Goal: Task Accomplishment & Management: Use online tool/utility

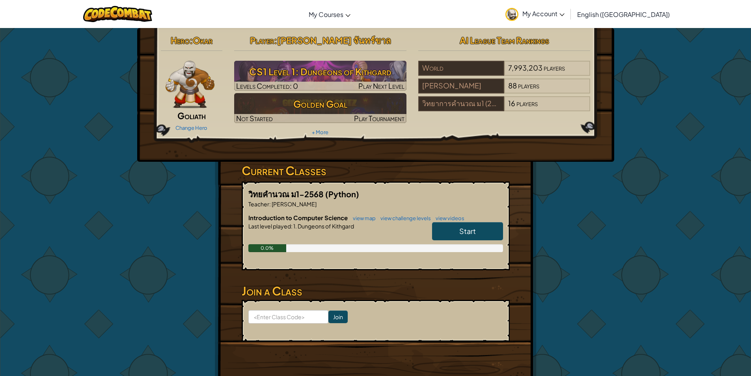
click at [308, 167] on h3 "Current Classes" at bounding box center [376, 171] width 268 height 18
click at [459, 228] on span "Start" at bounding box center [467, 230] width 17 height 9
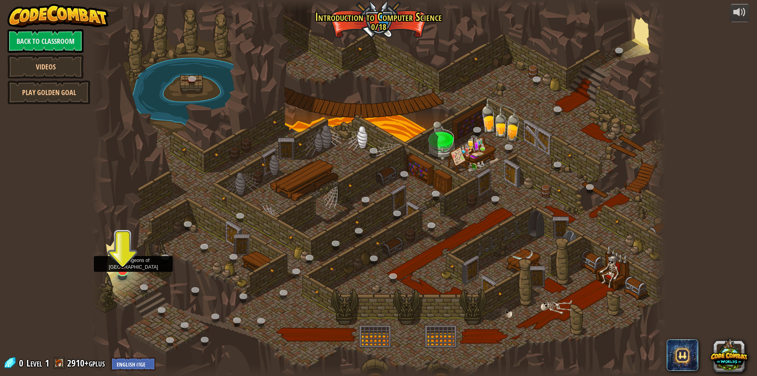
click at [121, 271] on img at bounding box center [122, 253] width 15 height 35
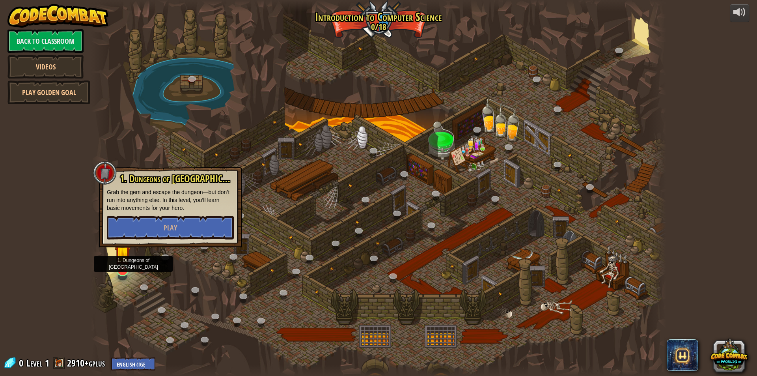
click at [121, 271] on img at bounding box center [122, 253] width 15 height 35
click at [197, 274] on div at bounding box center [378, 188] width 575 height 376
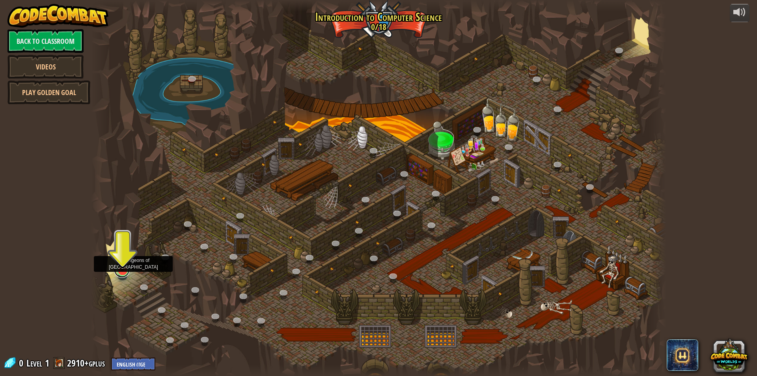
click at [123, 275] on link at bounding box center [122, 270] width 16 height 16
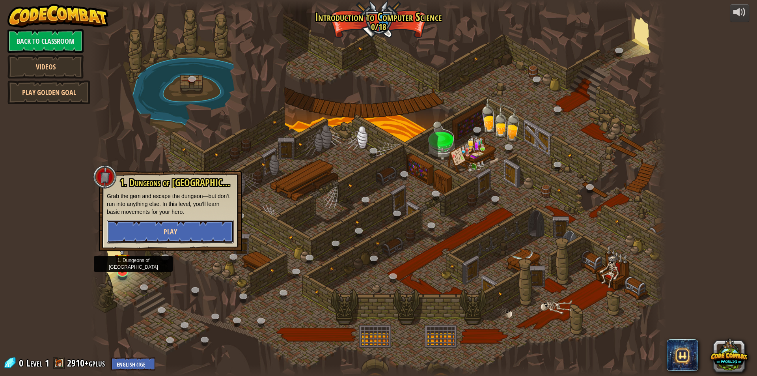
click at [160, 223] on button "Play" at bounding box center [170, 231] width 127 height 24
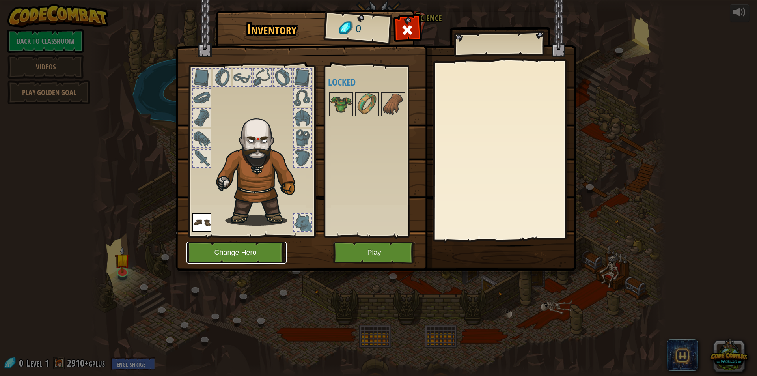
click at [246, 251] on button "Change Hero" at bounding box center [236, 253] width 100 height 22
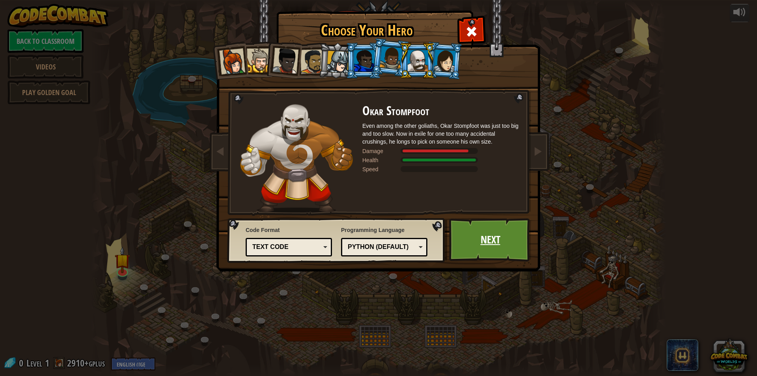
click at [487, 242] on link "Next" at bounding box center [490, 239] width 82 height 43
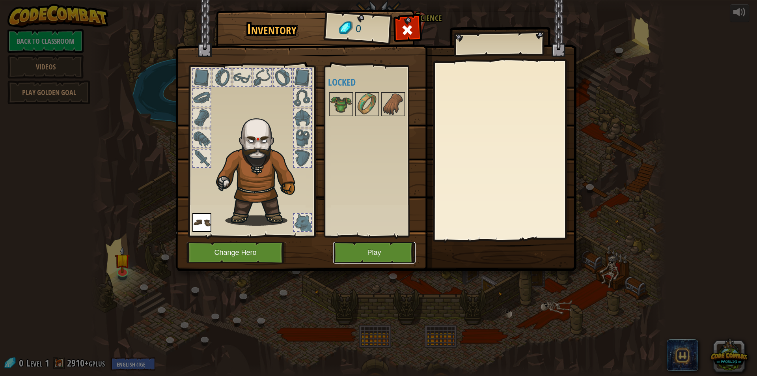
click at [385, 252] on button "Play" at bounding box center [374, 253] width 82 height 22
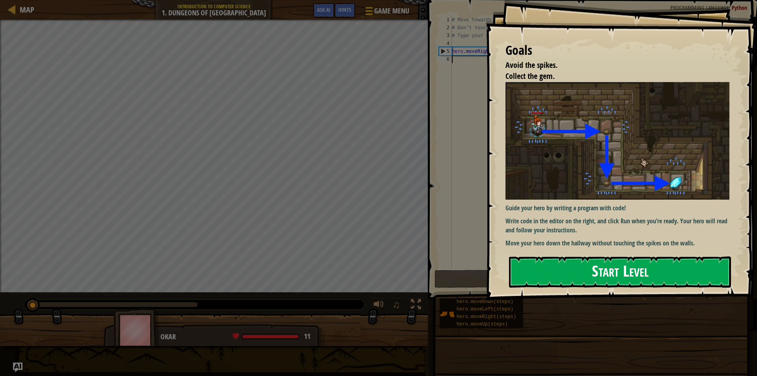
click at [539, 262] on button "Start Level" at bounding box center [620, 271] width 222 height 31
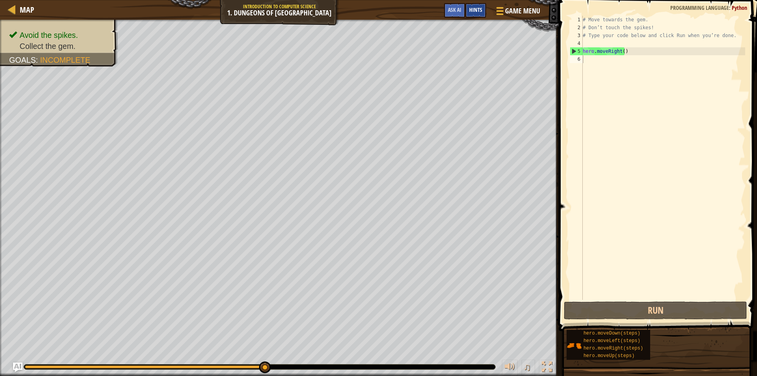
click at [475, 11] on span "Hints" at bounding box center [475, 9] width 13 height 7
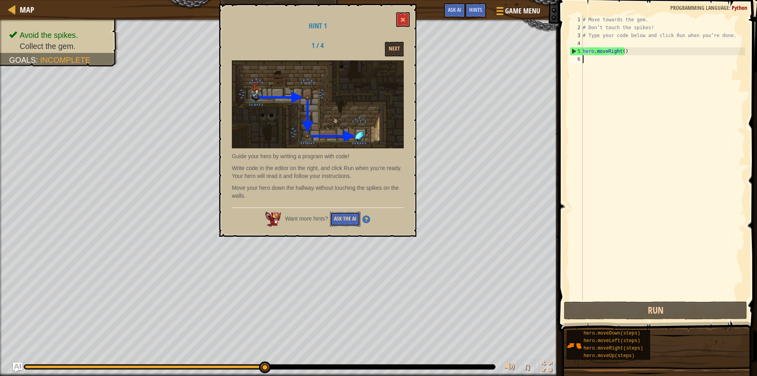
click at [347, 217] on button "Ask the AI" at bounding box center [345, 219] width 30 height 15
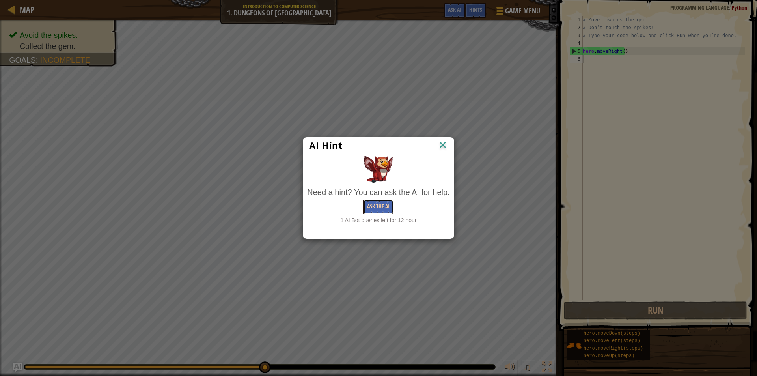
click at [379, 209] on button "Ask the AI" at bounding box center [378, 206] width 30 height 15
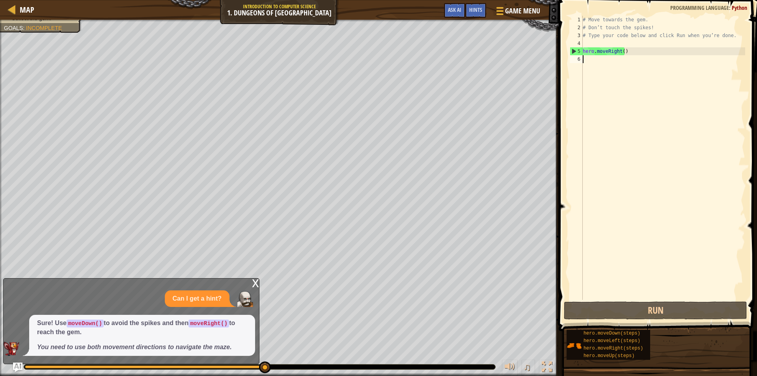
click at [256, 286] on div "x" at bounding box center [255, 282] width 7 height 8
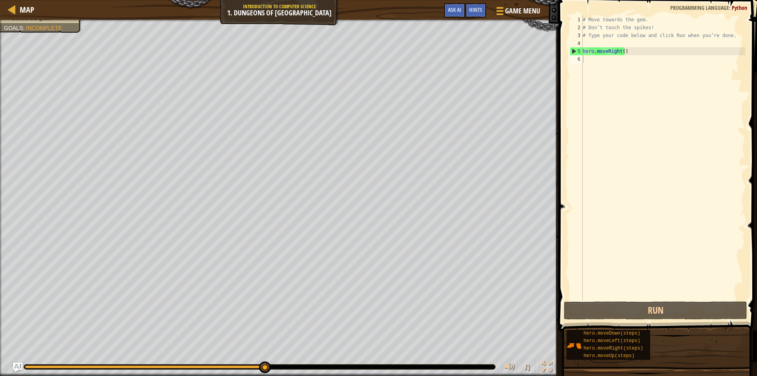
click at [590, 59] on div "# Move towards the gem. # Don’t touch the spikes! # Type your code below and cl…" at bounding box center [663, 165] width 164 height 299
click at [587, 60] on div "# Move towards the gem. # Don’t touch the spikes! # Type your code below and cl…" at bounding box center [663, 165] width 164 height 299
type textarea "ป"
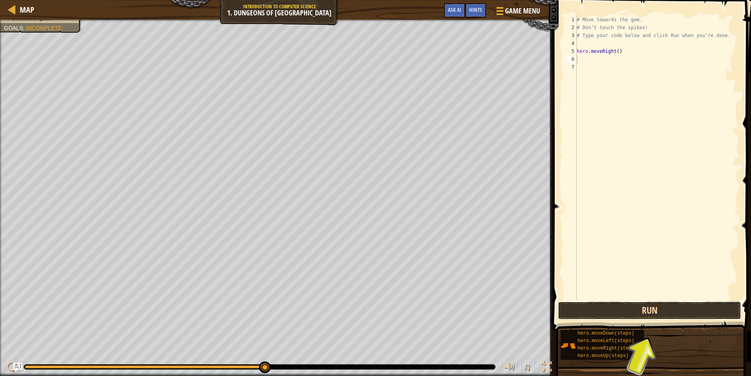
click at [658, 313] on button "Run" at bounding box center [649, 310] width 183 height 18
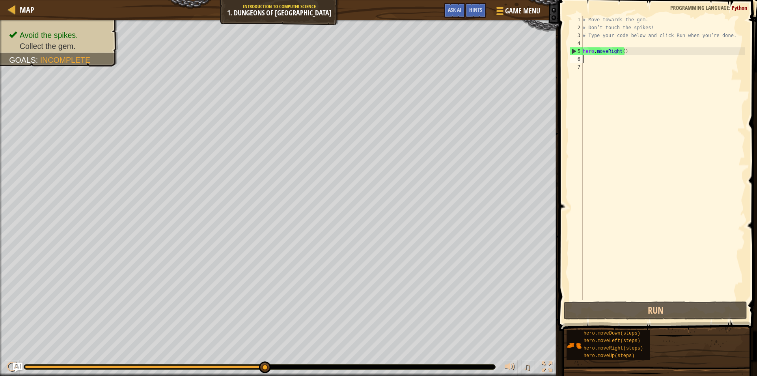
click at [584, 63] on div "# Move towards the gem. # Don’t touch the spikes! # Type your code below and cl…" at bounding box center [663, 165] width 164 height 299
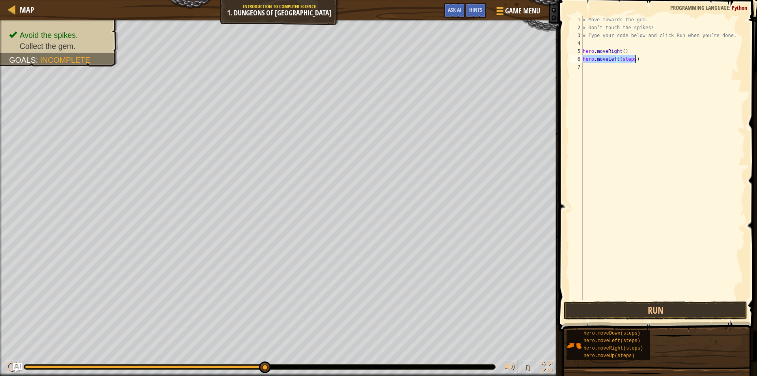
click at [630, 59] on div "# Move towards the gem. # Don’t touch the spikes! # Type your code below and cl…" at bounding box center [663, 158] width 164 height 284
click at [631, 58] on div "# Move towards the gem. # Don’t touch the spikes! # Type your code below and cl…" at bounding box center [663, 165] width 164 height 299
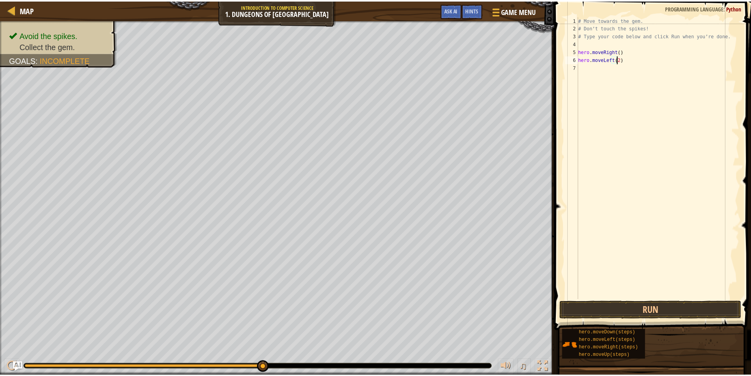
scroll to position [4, 3]
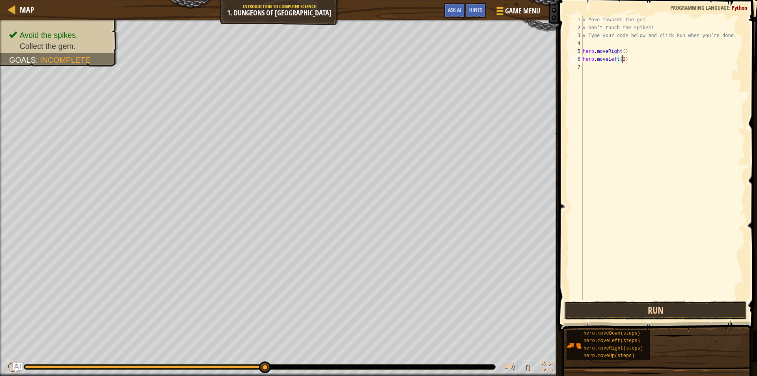
click at [640, 314] on button "Run" at bounding box center [655, 310] width 183 height 18
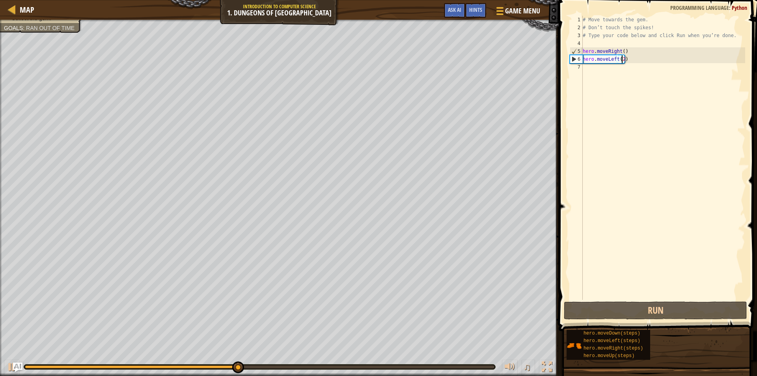
click at [620, 51] on div "# Move towards the gem. # Don’t touch the spikes! # Type your code below and cl…" at bounding box center [663, 165] width 164 height 299
type textarea "hero.moveRight()"
click at [620, 51] on div "# Move towards the gem. # Don’t touch the spikes! # Type your code below and cl…" at bounding box center [663, 165] width 164 height 299
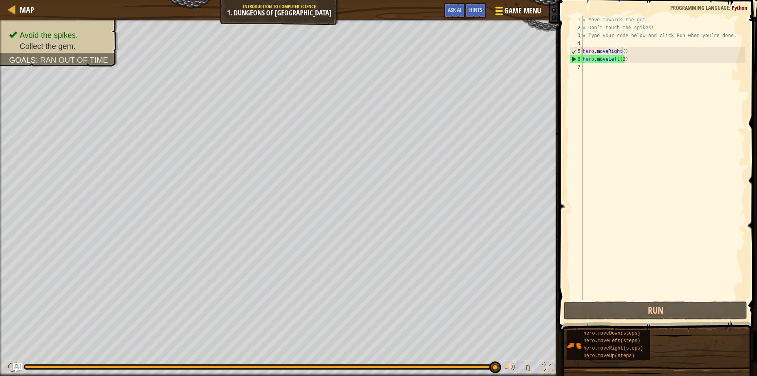
click at [501, 11] on span at bounding box center [498, 11] width 7 height 2
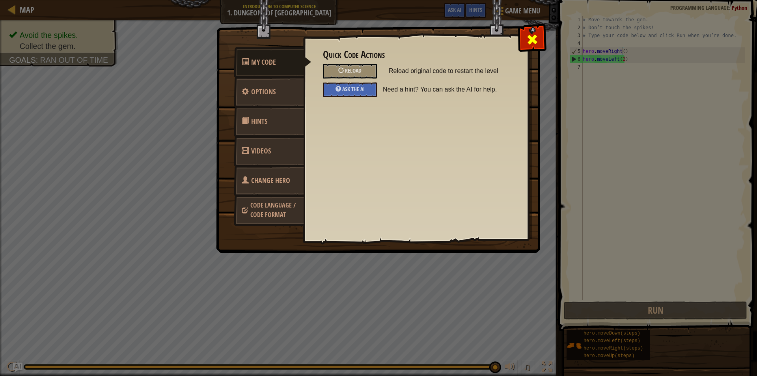
click at [530, 35] on span at bounding box center [532, 39] width 13 height 13
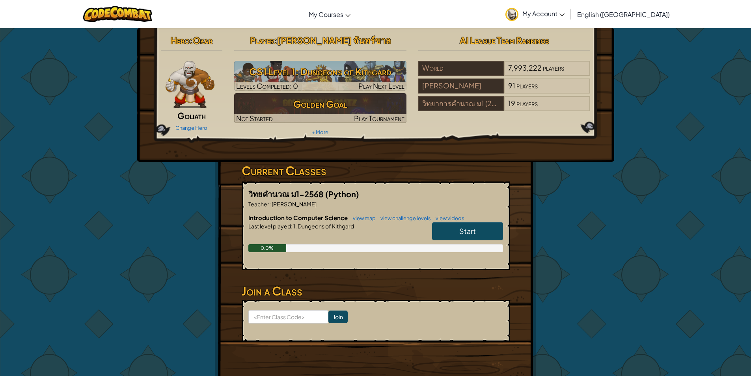
click at [636, 16] on span "English ([GEOGRAPHIC_DATA])" at bounding box center [623, 14] width 93 height 8
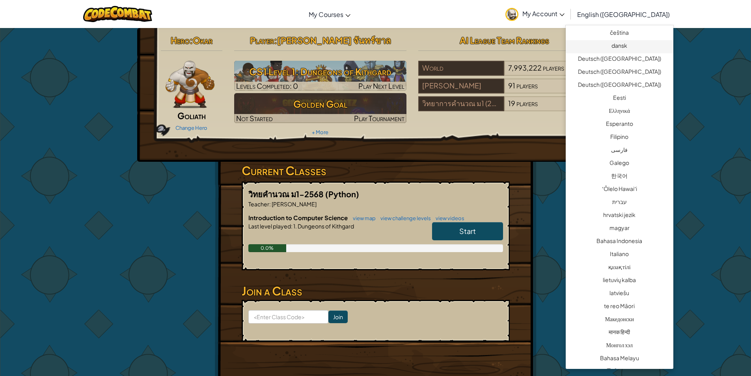
scroll to position [197, 0]
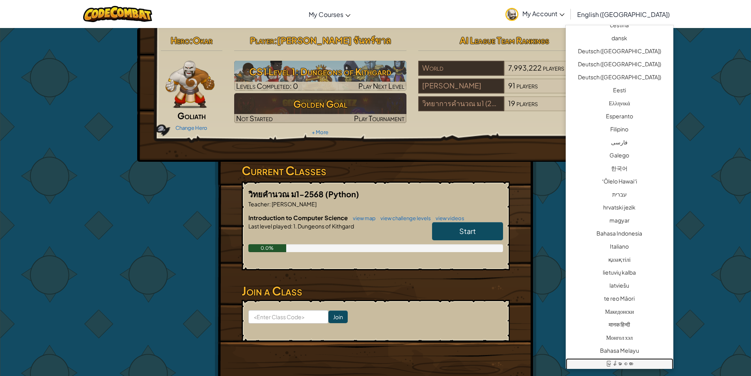
click at [606, 360] on link "မြန်မာစကား" at bounding box center [619, 364] width 108 height 13
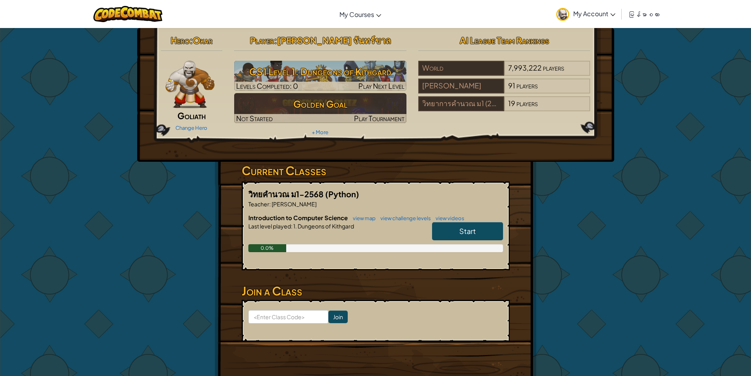
click at [649, 19] on link "မြန်မာစကား" at bounding box center [643, 14] width 39 height 21
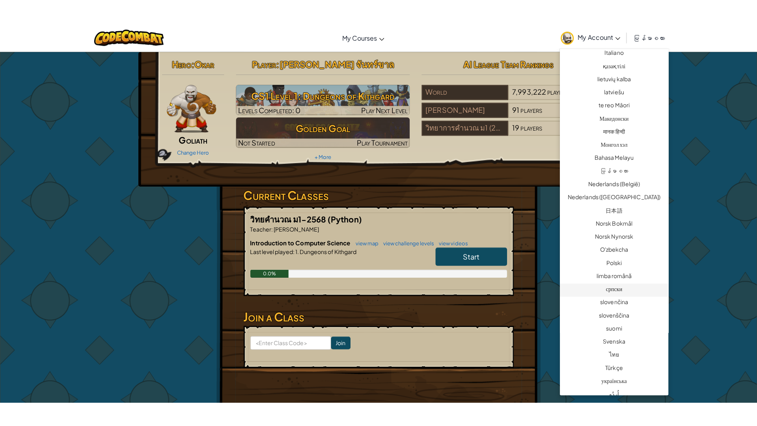
scroll to position [433, 0]
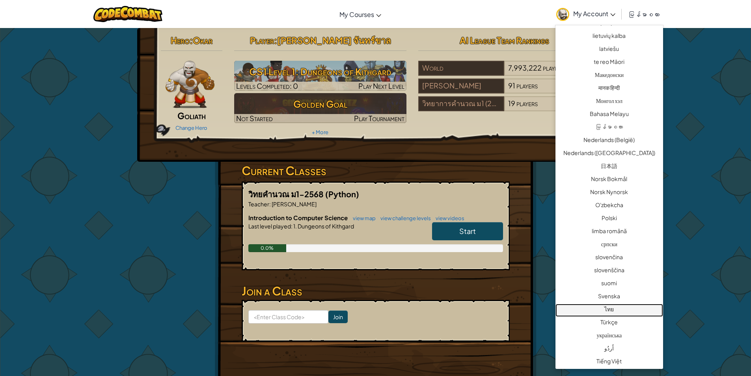
click at [623, 312] on link "ไทย" at bounding box center [609, 309] width 108 height 13
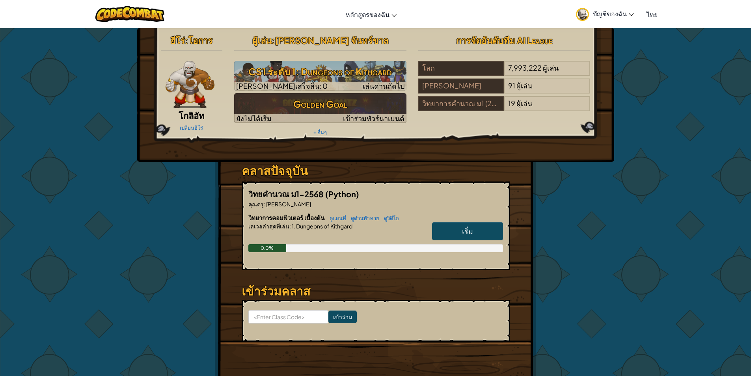
click at [481, 229] on link "เริ่ม" at bounding box center [467, 231] width 71 height 18
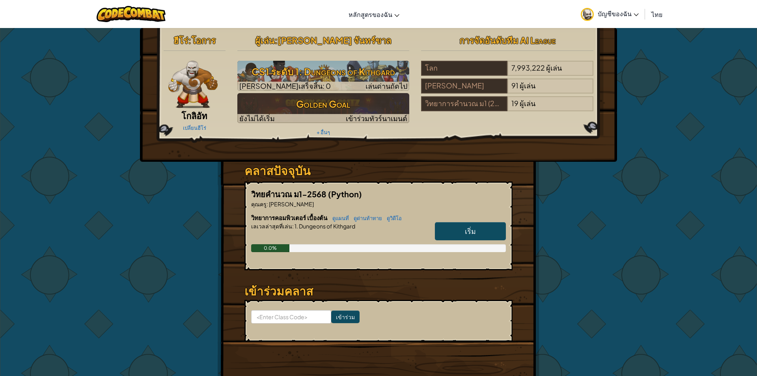
select select "th"
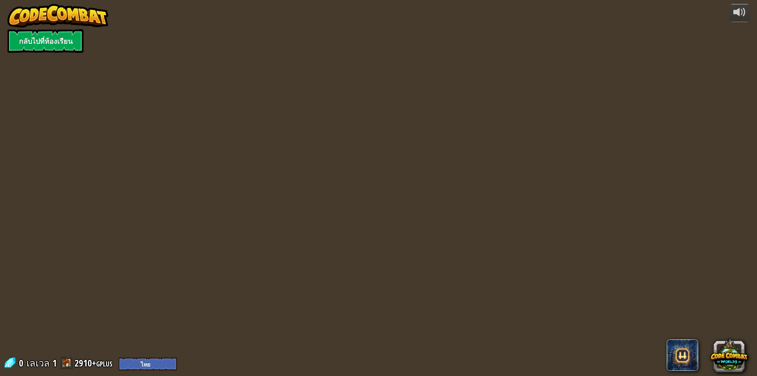
select select "th"
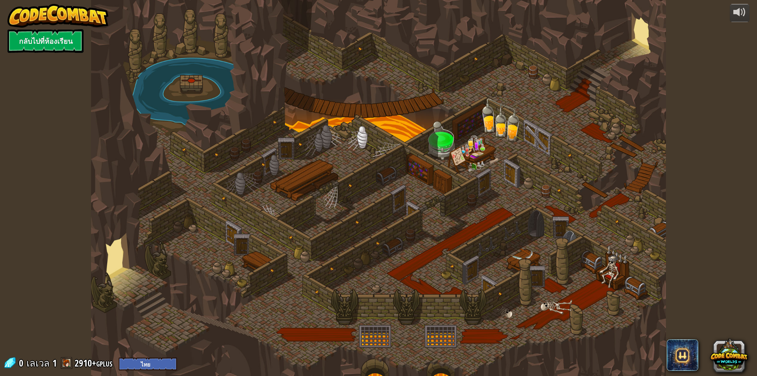
select select "th"
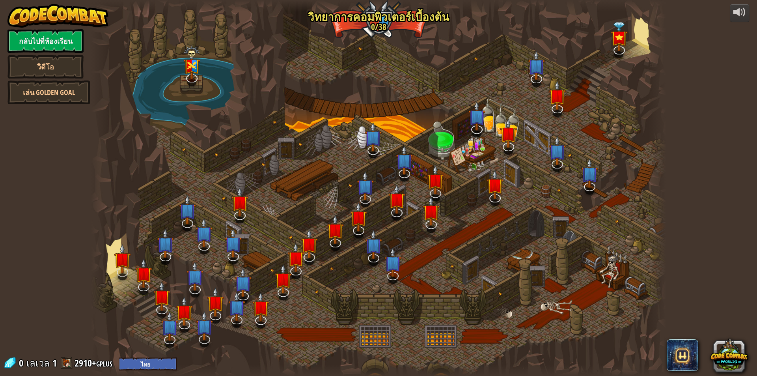
select select "th"
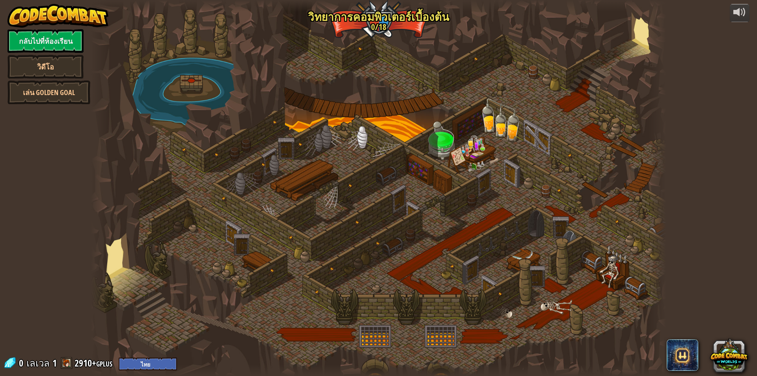
select select "th"
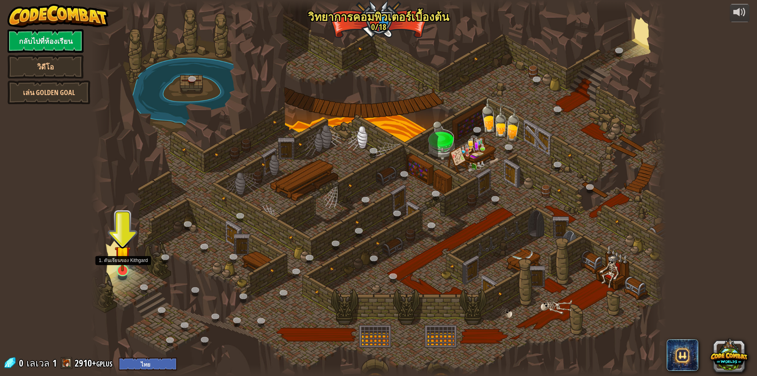
click at [120, 270] on img at bounding box center [122, 253] width 15 height 35
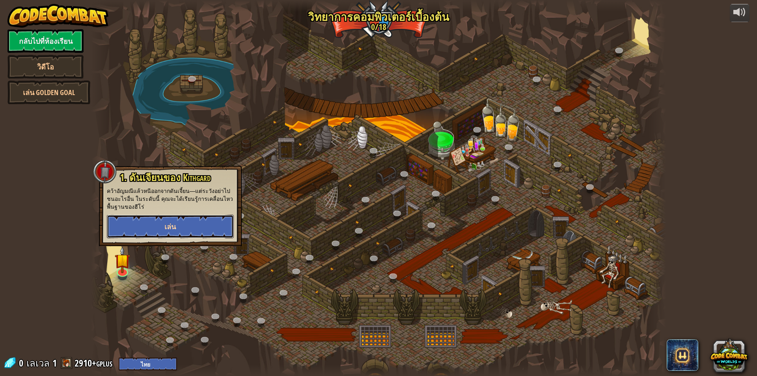
click at [177, 229] on button "เล่น" at bounding box center [170, 226] width 127 height 24
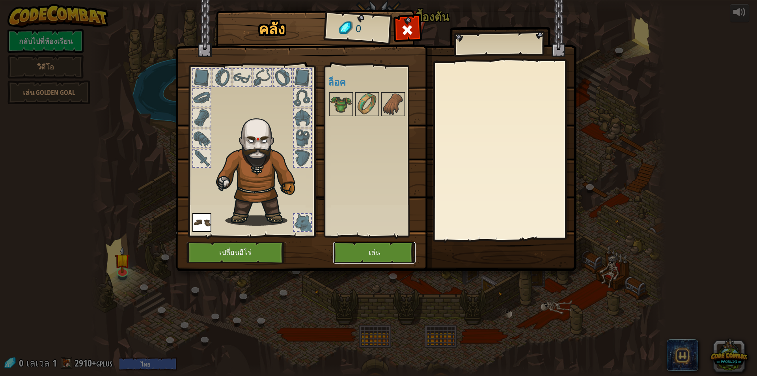
click at [357, 253] on button "เล่น" at bounding box center [374, 253] width 82 height 22
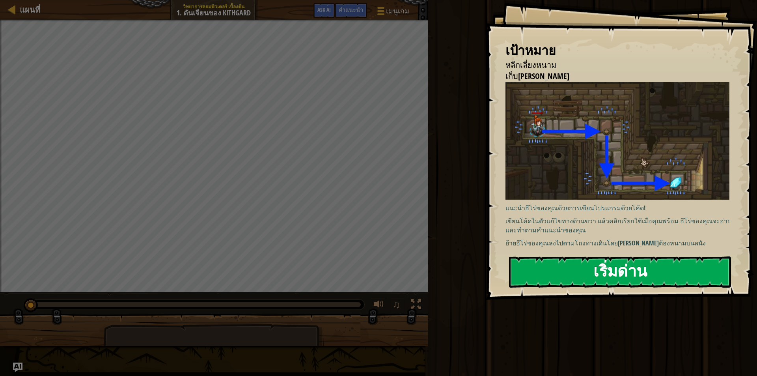
click at [611, 268] on button "เริ่มด่าน" at bounding box center [620, 271] width 222 height 31
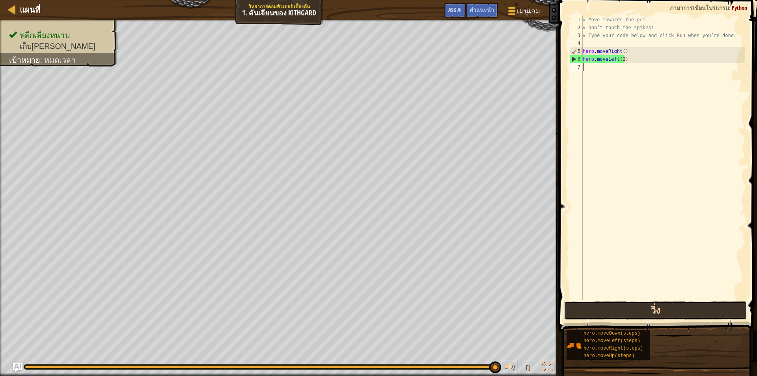
click at [605, 315] on button "วิ่ง" at bounding box center [655, 310] width 183 height 18
click at [632, 67] on div "# Move towards the gem. # Don’t touch the spikes! # Type your code below and cl…" at bounding box center [663, 165] width 164 height 299
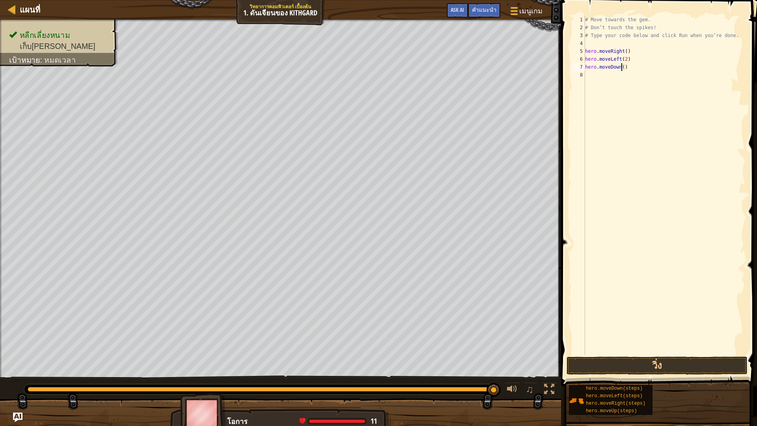
type textarea "hero.moveDown(2)"
click at [585, 72] on div "# Move towards the gem. # Don’t touch the spikes! # Type your code below and cl…" at bounding box center [664, 193] width 162 height 355
click at [634, 75] on div "# Move towards the gem. # Don’t touch the spikes! # Type your code below and cl…" at bounding box center [664, 193] width 162 height 355
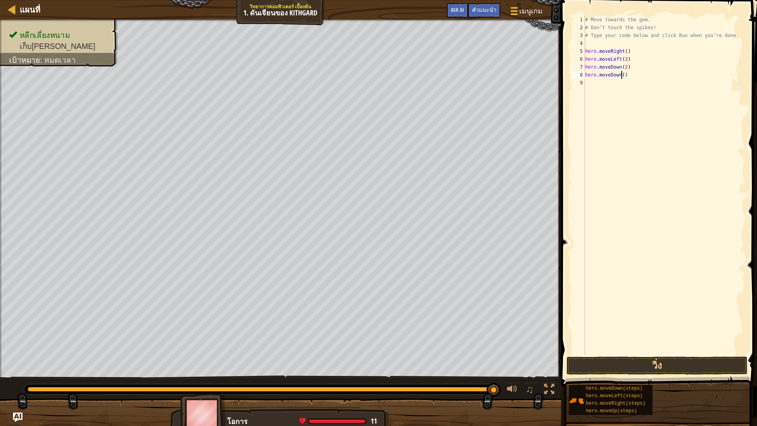
scroll to position [4, 3]
click at [613, 359] on button "วิ่ง" at bounding box center [656, 365] width 181 height 18
click at [618, 362] on button "วิ่ง" at bounding box center [656, 365] width 181 height 18
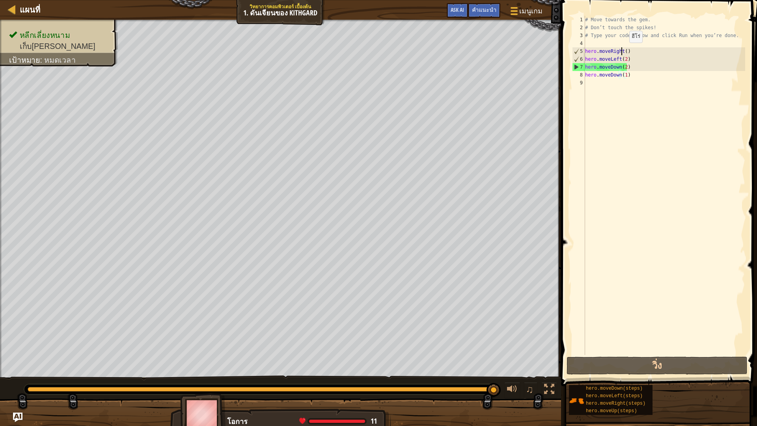
click at [622, 50] on div "# Move towards the gem. # Don’t touch the spikes! # Type your code below and cl…" at bounding box center [664, 193] width 162 height 355
click at [623, 50] on div "# Move towards the gem. # Don’t touch the spikes! # Type your code below and cl…" at bounding box center [664, 193] width 162 height 355
click at [630, 53] on div "# Move towards the gem. # Don’t touch the spikes! # Type your code below and cl…" at bounding box center [664, 193] width 162 height 355
type textarea "h"
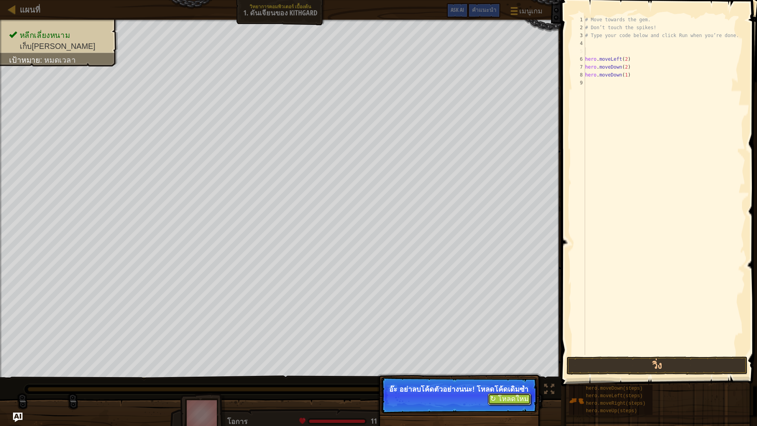
click at [502, 375] on button "↻ โหลดใหม่" at bounding box center [508, 399] width 43 height 12
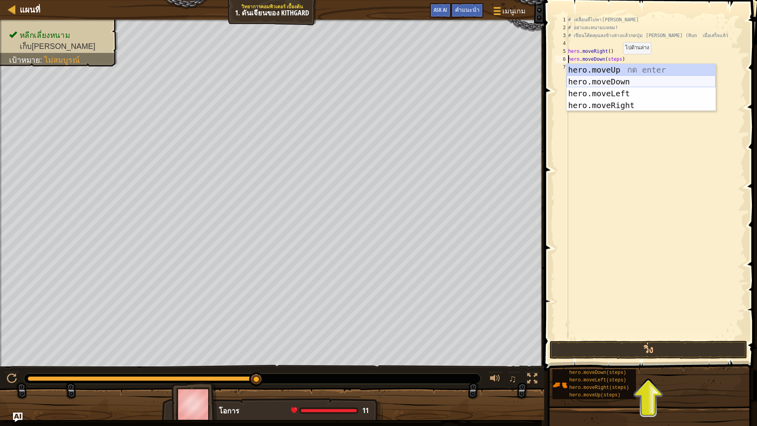
click at [616, 81] on div "hero.moveUp กด enter hero.moveDown กด enter hero.moveLeft กด enter hero.moveRig…" at bounding box center [640, 99] width 149 height 71
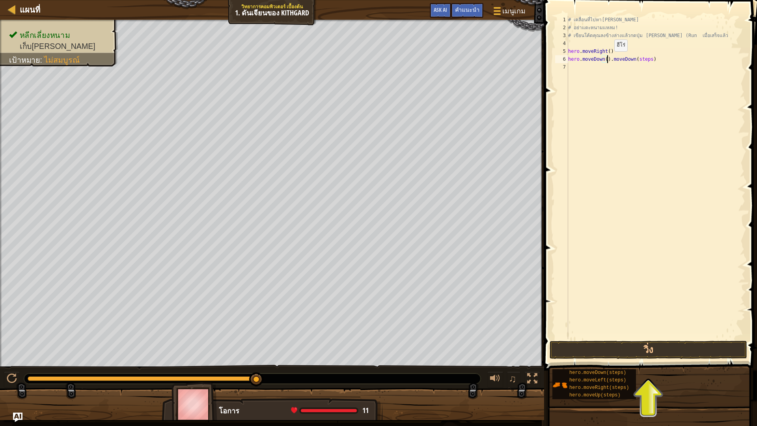
click at [607, 59] on div "# เคลื่อนที่ไปหา[PERSON_NAME] # อย่าแตะหนามแหลม! # เขียนโค้ดคุณลงข้างล่างแล้วกด…" at bounding box center [655, 185] width 179 height 339
click at [608, 61] on div "# เคลื่อนที่ไปหา[PERSON_NAME] # อย่าแตะหนามแหลม! # เขียนโค้ดคุณลงข้างล่างแล้วกด…" at bounding box center [655, 185] width 179 height 339
click at [605, 60] on div "# เคลื่อนที่ไปหา[PERSON_NAME] # อย่าแตะหนามแหลม! # เขียนโค้ดคุณลงข้างล่างแล้วกด…" at bounding box center [655, 185] width 179 height 339
click at [606, 60] on div "# เคลื่อนที่ไปหา[PERSON_NAME] # อย่าแตะหนามแหลม! # เขียนโค้ดคุณลงข้างล่างแล้วกด…" at bounding box center [655, 185] width 179 height 339
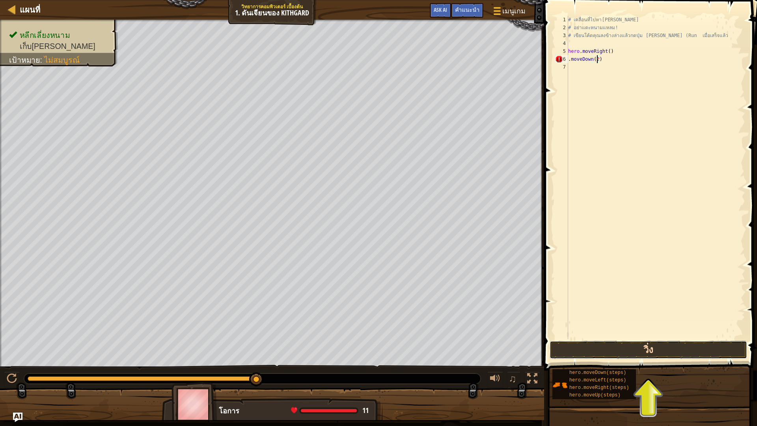
click at [610, 357] on button "วิ่ง" at bounding box center [647, 349] width 197 height 18
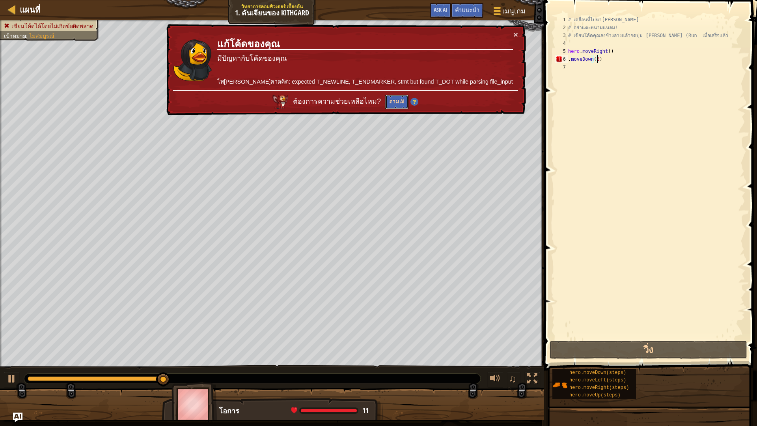
click at [408, 97] on button "ถาม AI" at bounding box center [396, 102] width 23 height 15
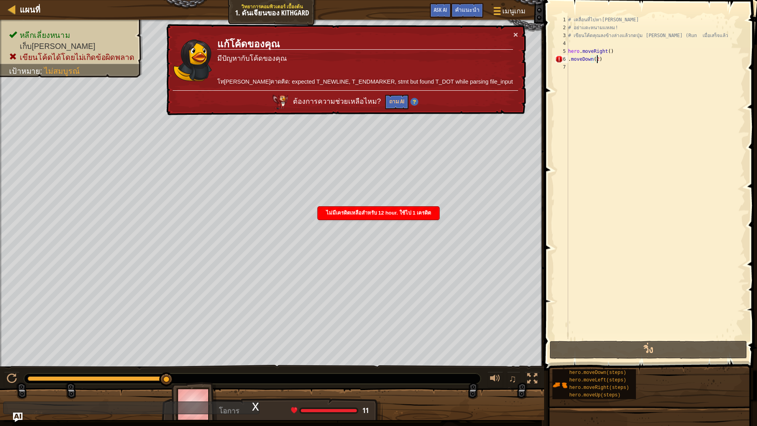
click at [600, 58] on div "# เคลื่อนที่ไปหา[PERSON_NAME] # อย่าแตะหนามแหลม! # เขียนโค้ดคุณลงข้างล่างแล้วกด…" at bounding box center [655, 185] width 179 height 339
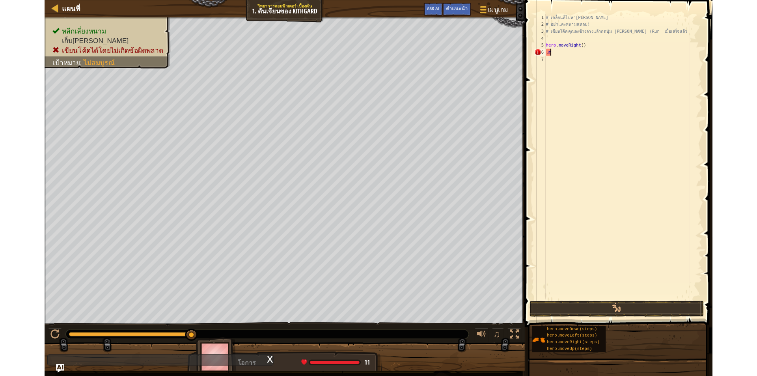
scroll to position [4, 0]
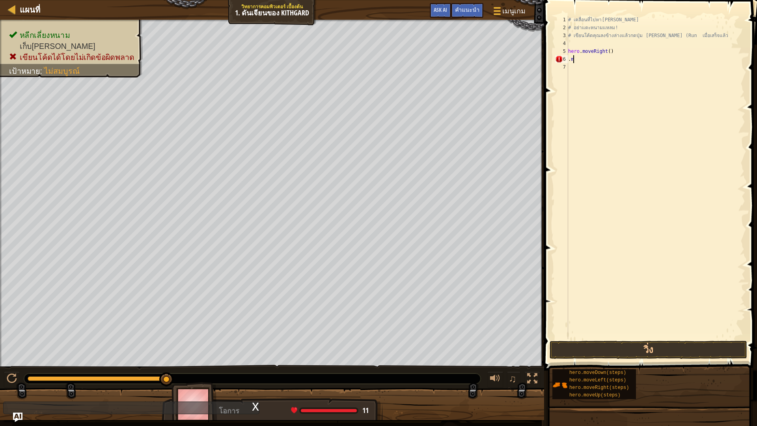
type textarea "."
click at [617, 60] on div "# เคลื่อนที่ไปหา[PERSON_NAME] # อย่าแตะหนามแหลม! # เขียนโค้ดคุณลงข้างล่างแล้วกด…" at bounding box center [655, 177] width 179 height 323
type textarea "hero.moveDown()"
click at [683, 344] on button "วิ่ง" at bounding box center [647, 349] width 197 height 18
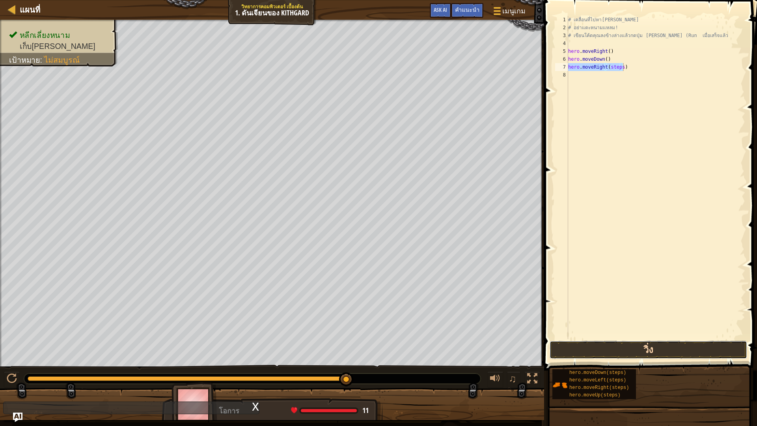
click at [610, 349] on button "วิ่ง" at bounding box center [647, 349] width 197 height 18
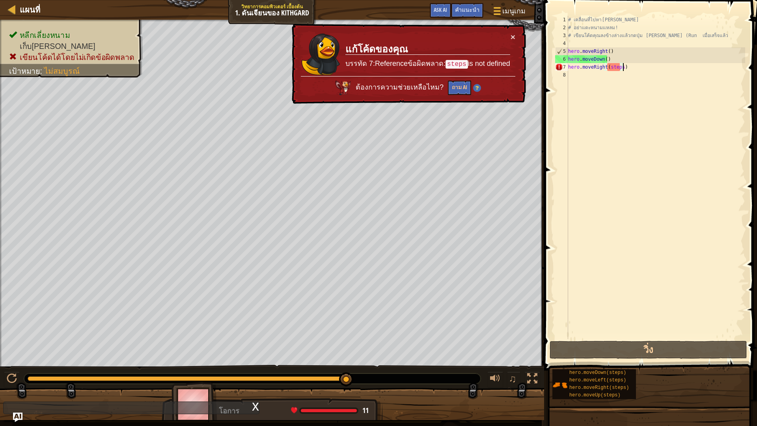
click at [627, 65] on div "# เคลื่อนที่ไปหา[PERSON_NAME] # อย่าแตะหนามแหลม! # เขียนโค้ดคุณลงข้างล่างแล้วกด…" at bounding box center [655, 185] width 179 height 339
drag, startPoint x: 592, startPoint y: 72, endPoint x: 593, endPoint y: 88, distance: 16.2
click at [593, 88] on div "# เคลื่อนที่ไปหา[PERSON_NAME] # อย่าแตะหนามแหลม! # เขียนโค้ดคุณลงข้างล่างแล้วกด…" at bounding box center [655, 185] width 179 height 339
click at [627, 70] on div "# เคลื่อนที่ไปหา[PERSON_NAME] # อย่าแตะหนามแหลม! # เขียนโค้ดคุณลงข้างล่างแล้วกด…" at bounding box center [655, 177] width 179 height 323
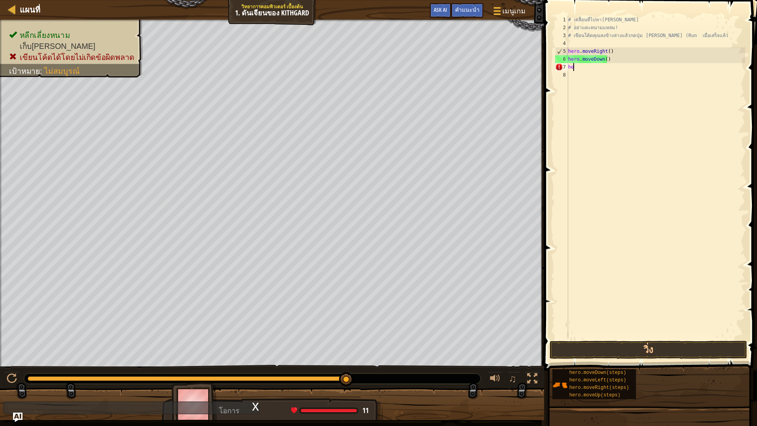
type textarea "h"
click at [615, 65] on div "# เคลื่อนที่ไปหา[PERSON_NAME] # อย่าแตะหนามแหลม! # เขียนโค้ดคุณลงข้างล่างแล้วกด…" at bounding box center [655, 177] width 179 height 323
click at [618, 66] on div "# เคลื่อนที่ไปหา[PERSON_NAME] # อย่าแตะหนามแหลม! # เขียนโค้ดคุณลงข้างล่างแล้วกด…" at bounding box center [655, 185] width 179 height 339
click at [633, 353] on button "วิ่ง" at bounding box center [647, 349] width 197 height 18
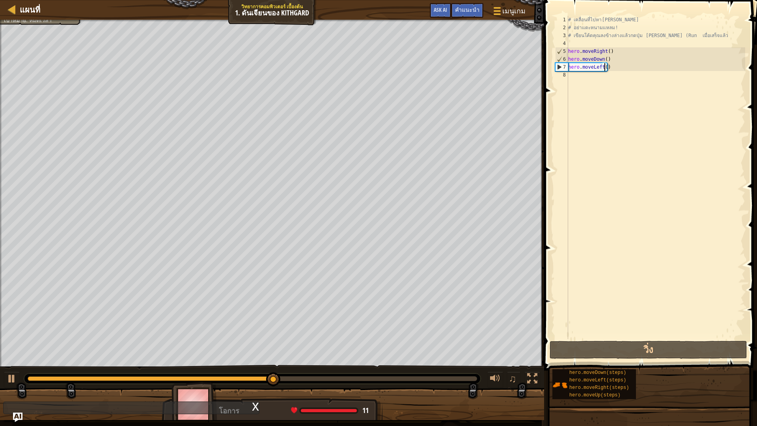
click at [607, 69] on div "# เคลื่อนที่ไปหา[PERSON_NAME] # อย่าแตะหนามแหลม! # เขียนโค้ดคุณลงข้างล่างแล้วกด…" at bounding box center [655, 185] width 179 height 339
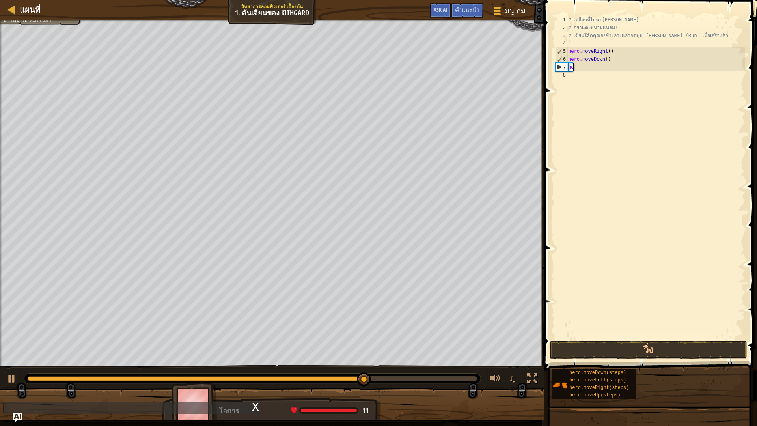
type textarea "h"
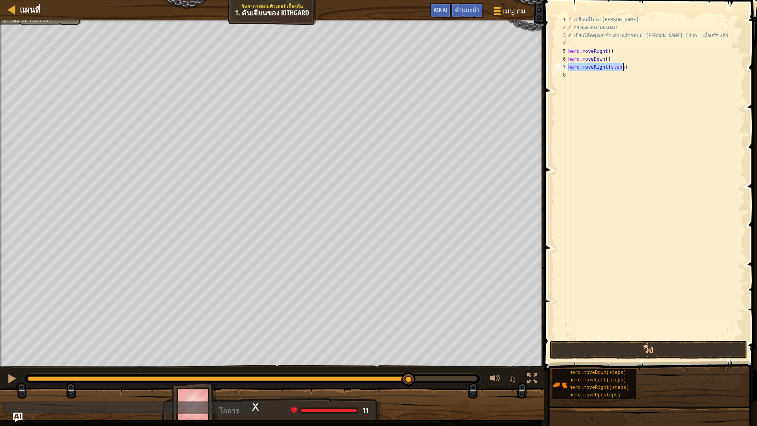
click at [620, 64] on div "# เคลื่อนที่ไปหา[PERSON_NAME] # อย่าแตะหนามแหลม! # เขียนโค้ดคุณลงข้างล่างแล้วกด…" at bounding box center [655, 177] width 179 height 323
type textarea "hero.moveRight()"
click at [652, 351] on button "วิ่ง" at bounding box center [647, 349] width 197 height 18
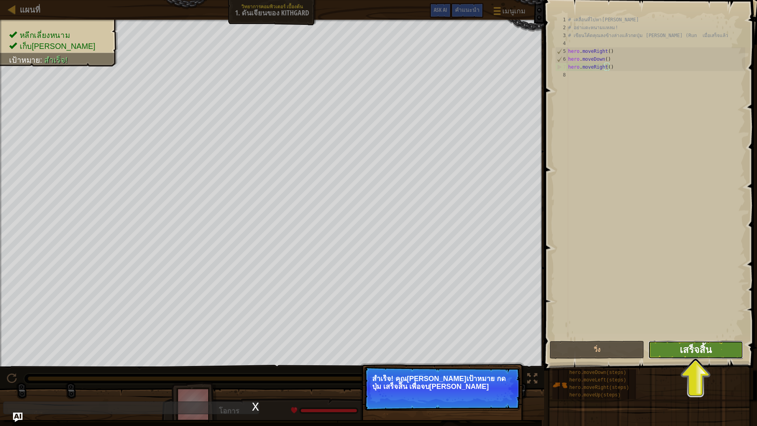
click at [697, 350] on span "เสร็จสิ้น" at bounding box center [695, 349] width 32 height 13
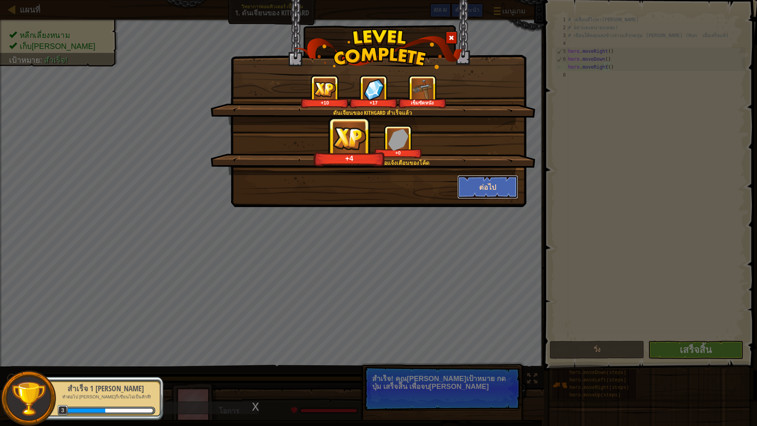
click at [486, 183] on button "ต่อไป" at bounding box center [487, 187] width 61 height 24
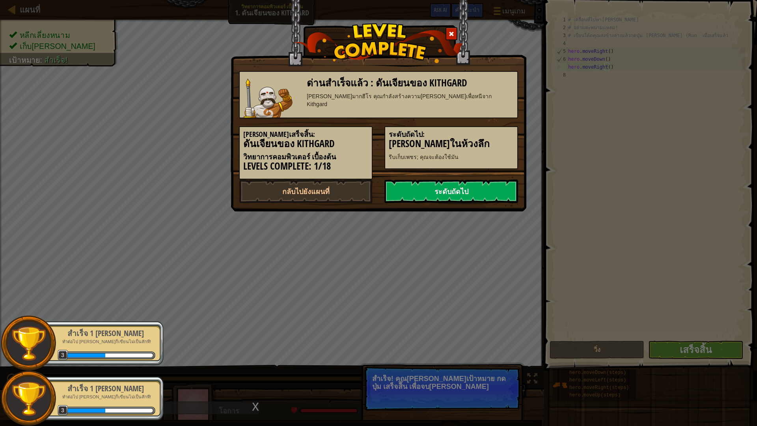
click at [469, 189] on link "ระดับถัดไป" at bounding box center [451, 191] width 134 height 24
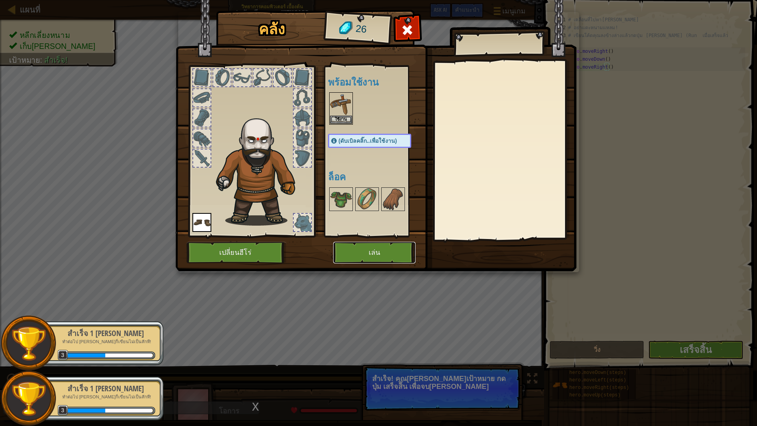
click at [358, 253] on button "เล่น" at bounding box center [374, 253] width 82 height 22
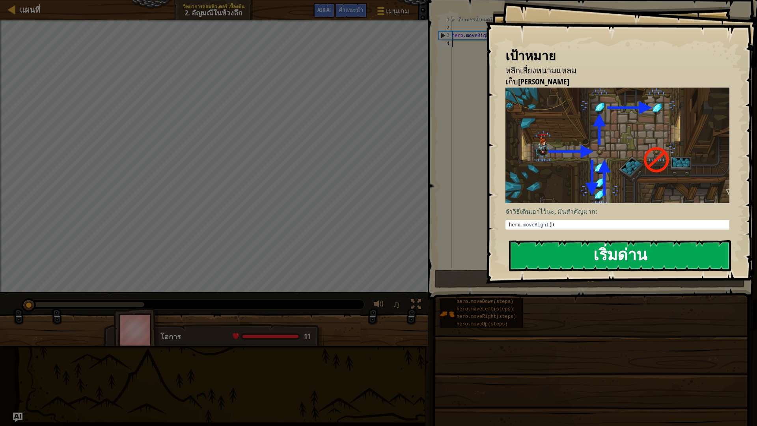
click at [576, 251] on button "เริ่มด่าน" at bounding box center [620, 255] width 222 height 31
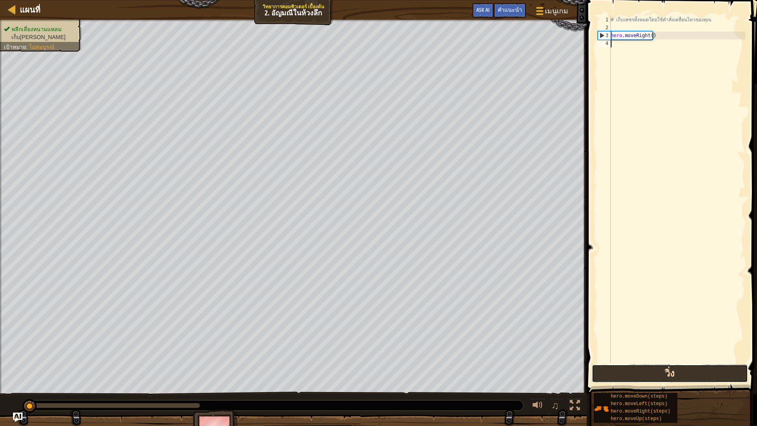
click at [639, 373] on button "วิ่ง" at bounding box center [669, 373] width 156 height 18
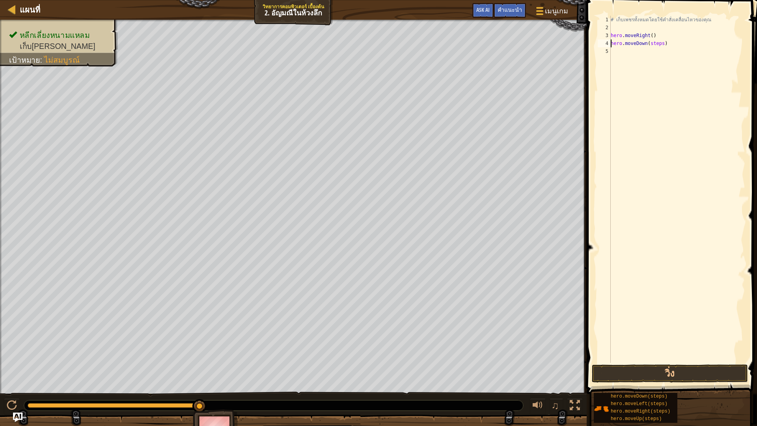
click at [659, 44] on div "# เก็บเพชรทั้งหมดโดยใช้คำสั่งเคลื่อนไหวของคุณ hero . moveRight ( ) hero . moveD…" at bounding box center [677, 197] width 136 height 363
click at [675, 373] on button "วิ่ง" at bounding box center [669, 373] width 156 height 18
click at [656, 51] on div "# เก็บเพชรทั้งหมดโดยใช้คำสั่งเคลื่อนไหวของคุณ hero . moveRight ( ) hero . moveD…" at bounding box center [677, 197] width 136 height 363
click at [654, 51] on div "# เก็บเพชรทั้งหมดโดยใช้คำสั่งเคลื่อนไหวของคุณ hero . moveRight ( ) hero . moveD…" at bounding box center [677, 197] width 136 height 363
click at [649, 368] on button "วิ่ง" at bounding box center [669, 373] width 156 height 18
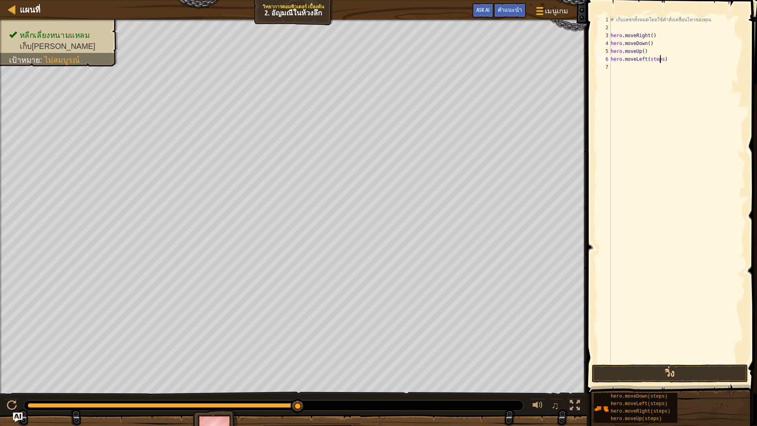
click at [660, 58] on div "# เก็บเพชรทั้งหมดโดยใช้คำสั่งเคลื่อนไหวของคุณ hero . moveRight ( ) hero . moveD…" at bounding box center [677, 197] width 136 height 363
click at [654, 366] on button "วิ่ง" at bounding box center [669, 373] width 156 height 18
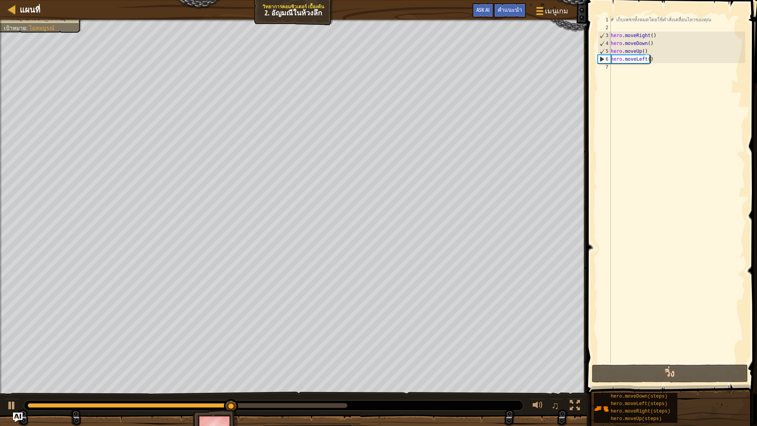
click at [655, 61] on div "# เก็บเพชรทั้งหมดโดยใช้คำสั่งเคลื่อนไหวของคุณ hero . moveRight ( ) hero . moveD…" at bounding box center [677, 197] width 136 height 363
click at [655, 54] on div "# เก็บเพชรทั้งหมดโดยใช้คำสั่งเคลื่อนไหวของคุณ hero . moveRight ( ) hero . moveD…" at bounding box center [677, 197] width 136 height 363
click at [652, 62] on div "# เก็บเพชรทั้งหมดโดยใช้คำสั่งเคลื่อนไหวของคุณ hero . moveRight ( ) hero . moveD…" at bounding box center [677, 197] width 136 height 363
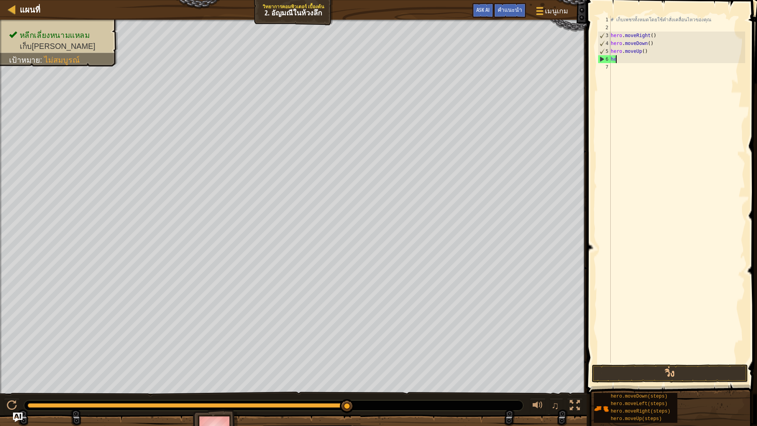
type textarea "h"
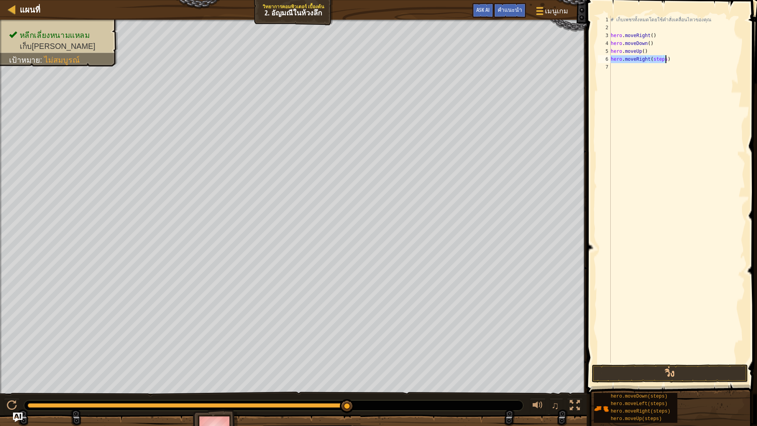
click at [663, 58] on div "# เก็บเพชรทั้งหมดโดยใช้คำสั่งเคลื่อนไหวของคุณ hero . moveRight ( ) hero . moveD…" at bounding box center [677, 189] width 136 height 347
click at [633, 374] on button "วิ่ง" at bounding box center [669, 373] width 156 height 18
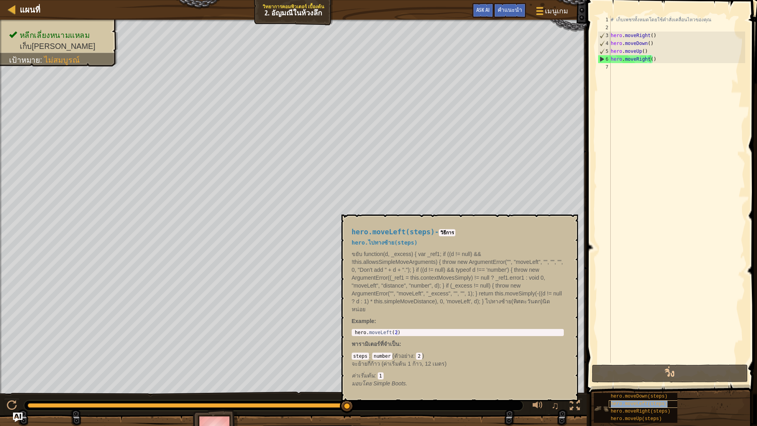
click at [636, 375] on span "hero.moveLeft(steps)" at bounding box center [638, 404] width 57 height 6
click at [655, 375] on span "hero.moveLeft(steps)" at bounding box center [638, 404] width 57 height 6
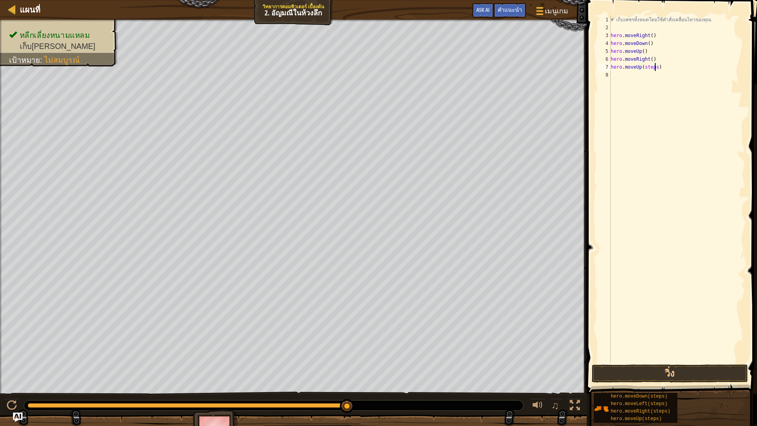
click at [655, 66] on div "# เก็บเพชรทั้งหมดโดยใช้คำสั่งเคลื่อนไหวของคุณ hero . moveRight ( ) hero . moveD…" at bounding box center [677, 197] width 136 height 363
click at [656, 370] on button "วิ่ง" at bounding box center [669, 373] width 156 height 18
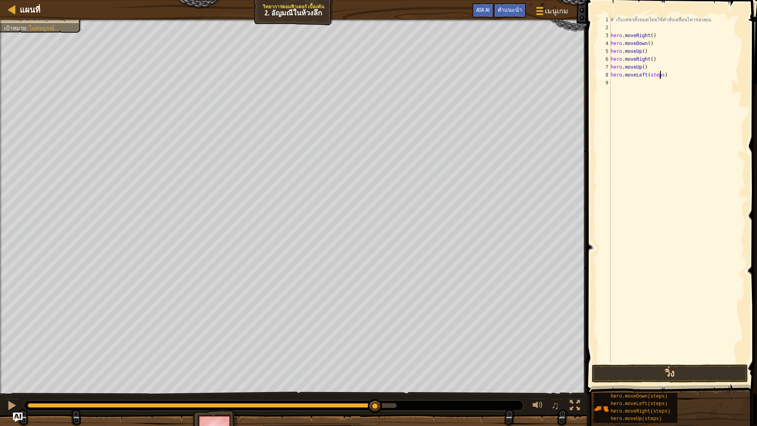
click at [659, 74] on div "# เก็บเพชรทั้งหมดโดยใช้คำสั่งเคลื่อนไหวของคุณ hero . moveRight ( ) hero . moveD…" at bounding box center [677, 197] width 136 height 363
type textarea "hero.moveLeft()"
click at [653, 366] on button "วิ่ง" at bounding box center [669, 373] width 156 height 18
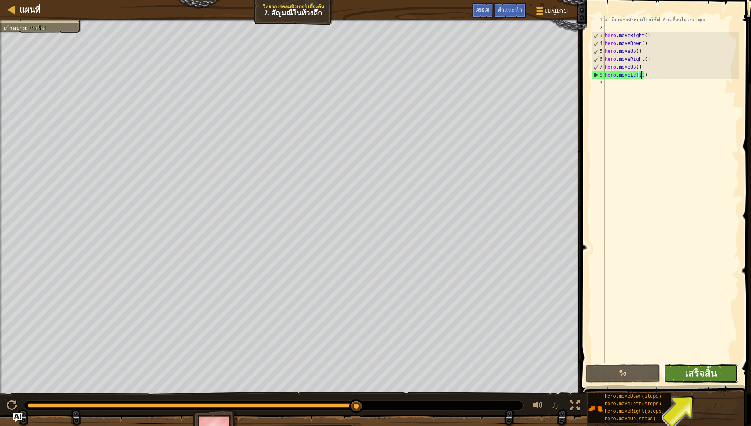
click at [689, 375] on button "เสร็จสิ้น" at bounding box center [701, 373] width 74 height 18
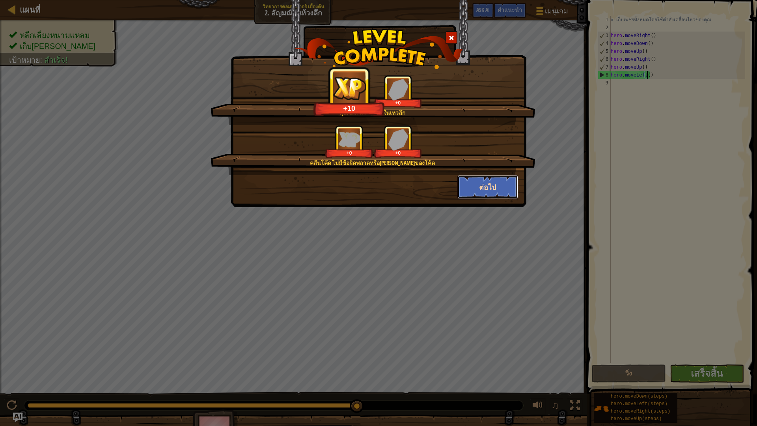
click at [499, 188] on button "ต่อไป" at bounding box center [487, 187] width 61 height 24
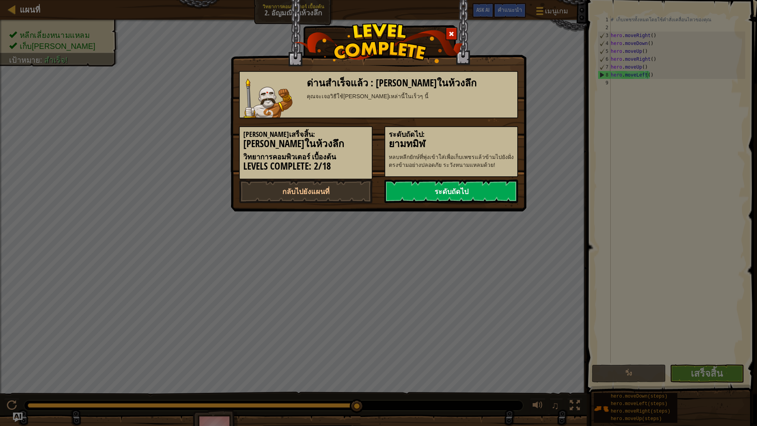
click at [484, 190] on link "ระดับถัดไป" at bounding box center [451, 191] width 134 height 24
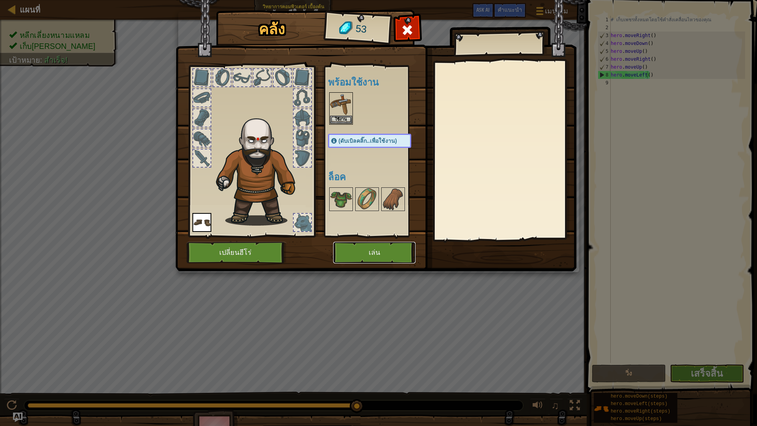
click at [370, 249] on button "เล่น" at bounding box center [374, 253] width 82 height 22
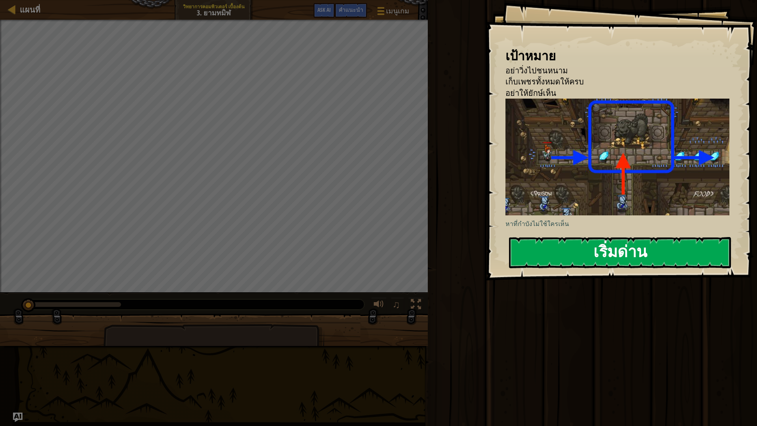
click at [590, 249] on button "เริ่มด่าน" at bounding box center [620, 252] width 222 height 31
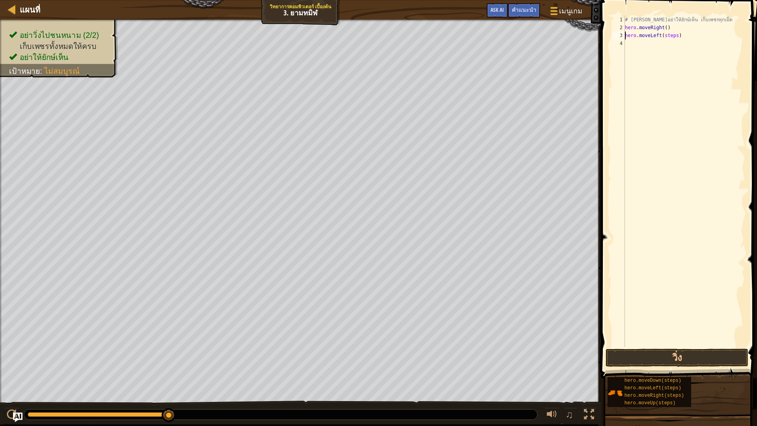
click at [673, 35] on div "# [PERSON_NAME]อย่าให้ยักษ์เห็น เก็บเพชรทุกเม็ด hero . moveRight ( ) hero . mov…" at bounding box center [684, 189] width 122 height 347
type textarea "hero.moveLeft()"
click at [636, 41] on div "# [PERSON_NAME]อย่าให้ยักษ์เห็น เก็บเพชรทุกเม็ด hero . moveRight ( ) hero . mov…" at bounding box center [684, 189] width 122 height 347
click at [675, 52] on div "# [PERSON_NAME]อย่าให้ยักษ์เห็น เก็บเพชรทุกเม็ด hero . moveRight ( ) hero . mov…" at bounding box center [684, 189] width 122 height 347
click at [676, 52] on div "# [PERSON_NAME]อย่าให้ยักษ์เห็น เก็บเพชรทุกเม็ด hero . moveRight ( ) hero . mov…" at bounding box center [684, 189] width 122 height 347
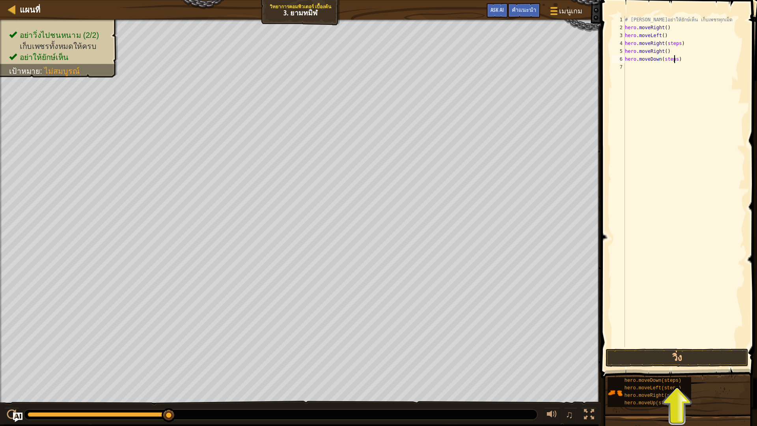
click at [673, 59] on div "# [PERSON_NAME]อย่าให้ยักษ์เห็น เก็บเพชรทุกเม็ด hero . moveRight ( ) hero . mov…" at bounding box center [684, 189] width 122 height 347
click at [660, 363] on button "วิ่ง" at bounding box center [676, 357] width 142 height 18
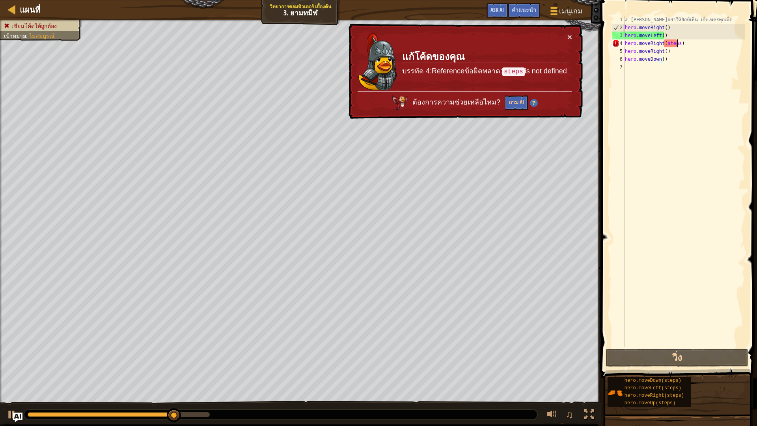
click at [676, 43] on div "# [PERSON_NAME]อย่าให้ยักษ์เห็น เก็บเพชรทุกเม็ด hero . moveRight ( ) hero . mov…" at bounding box center [684, 189] width 122 height 347
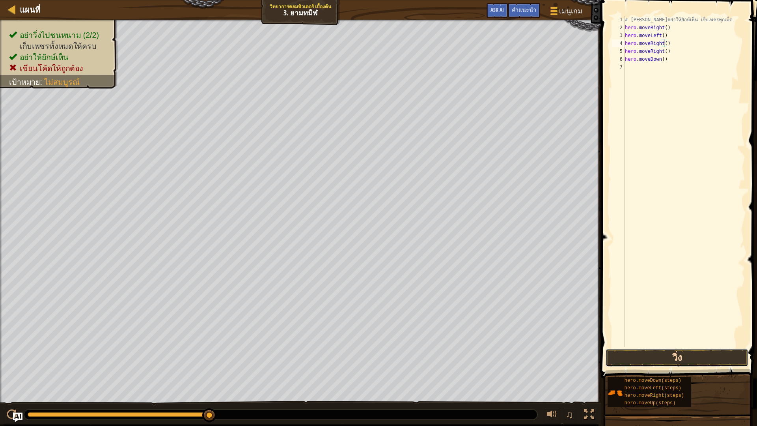
click at [657, 350] on button "วิ่ง" at bounding box center [676, 357] width 142 height 18
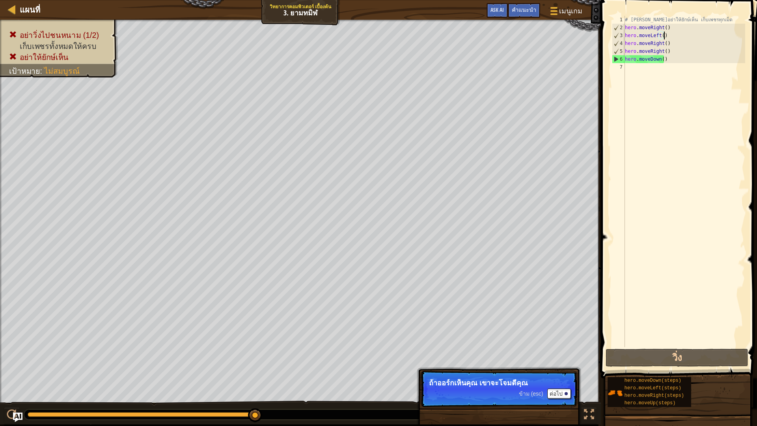
click at [666, 35] on div "# [PERSON_NAME]อย่าให้ยักษ์เห็น เก็บเพชรทุกเม็ด hero . moveRight ( ) hero . mov…" at bounding box center [684, 189] width 122 height 347
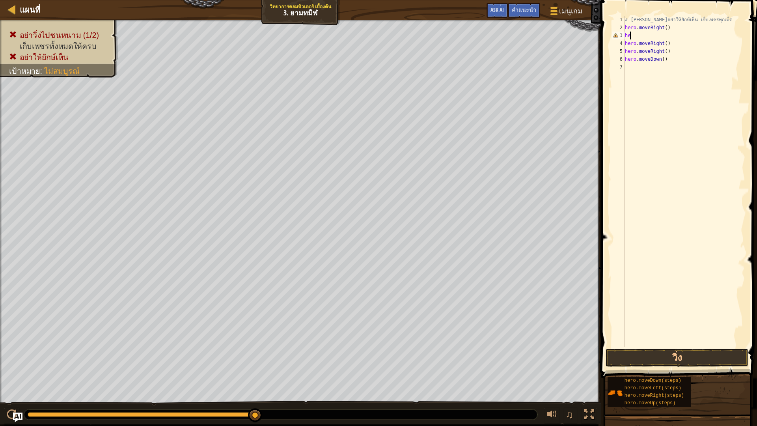
type textarea "h"
click at [666, 32] on div "# [PERSON_NAME]อย่าให้ยักษ์เห็น เก็บเพชรทุกเม็ด hero . moveRight ( ) hero . mov…" at bounding box center [684, 181] width 122 height 331
click at [668, 35] on div "# [PERSON_NAME]อย่าให้ยักษ์เห็น เก็บเพชรทุกเม็ด hero . moveRight ( ) hero . mov…" at bounding box center [684, 189] width 122 height 347
click at [644, 359] on button "วิ่ง" at bounding box center [676, 357] width 142 height 18
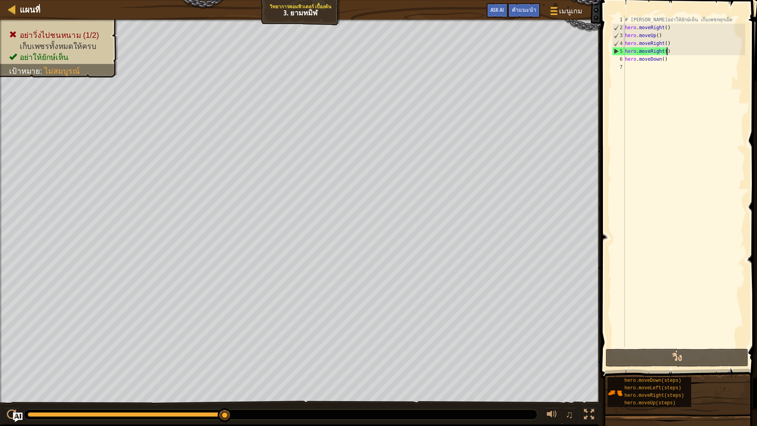
click at [672, 50] on div "# [PERSON_NAME]อย่าให้ยักษ์เห็น เก็บเพชรทุกเม็ด hero . moveRight ( ) hero . mov…" at bounding box center [684, 189] width 122 height 347
type textarea "h"
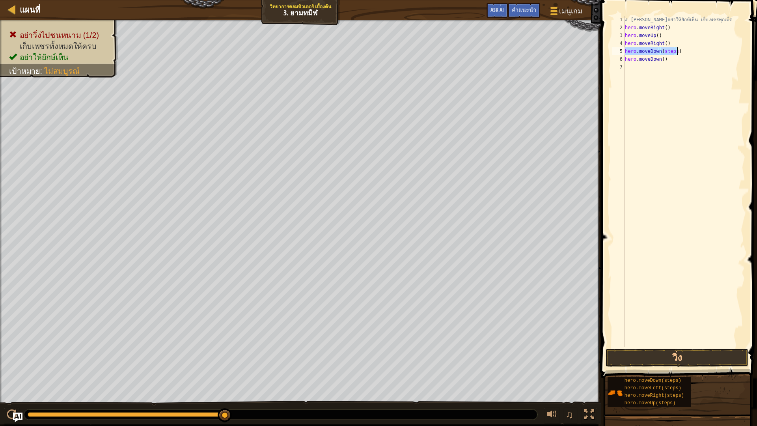
click at [674, 49] on div "# [PERSON_NAME]อย่าให้ยักษ์เห็น เก็บเพชรทุกเม็ด hero . moveRight ( ) hero . mov…" at bounding box center [684, 181] width 122 height 331
click at [660, 358] on button "วิ่ง" at bounding box center [676, 357] width 142 height 18
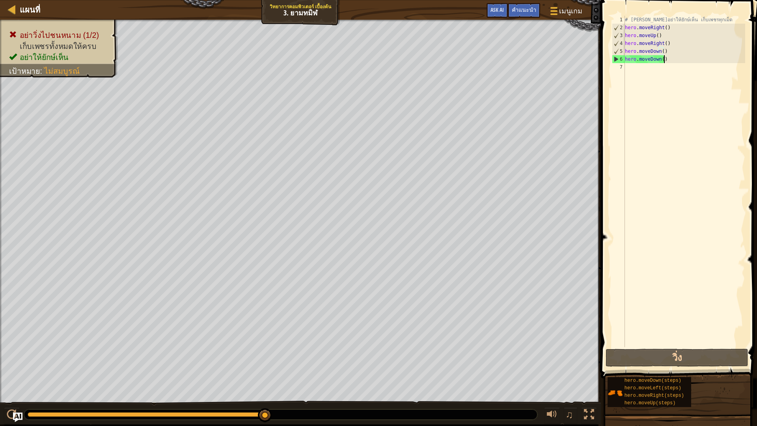
click at [666, 61] on div "# [PERSON_NAME]อย่าให้ยักษ์เห็น เก็บเพชรทุกเม็ด hero . moveRight ( ) hero . mov…" at bounding box center [684, 189] width 122 height 347
type textarea "h"
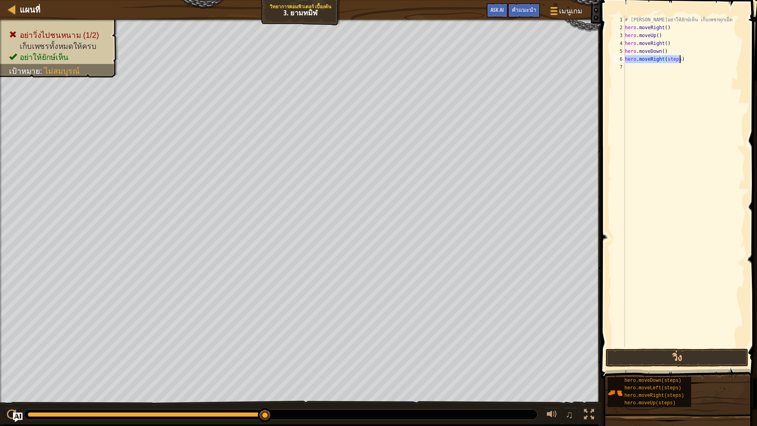
click at [675, 58] on div "# [PERSON_NAME]อย่าให้ยักษ์เห็น เก็บเพชรทุกเม็ด hero . moveRight ( ) hero . mov…" at bounding box center [684, 181] width 122 height 331
type textarea "hero.moveRight()"
click at [655, 362] on button "วิ่ง" at bounding box center [676, 357] width 142 height 18
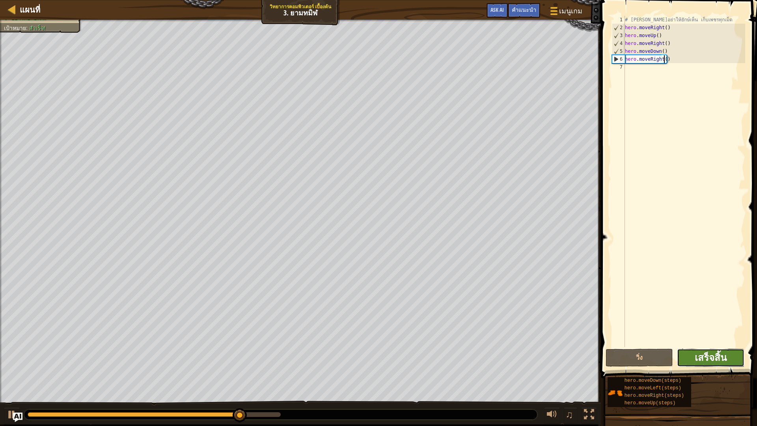
click at [712, 356] on span "เสร็จสิ้น" at bounding box center [710, 357] width 32 height 13
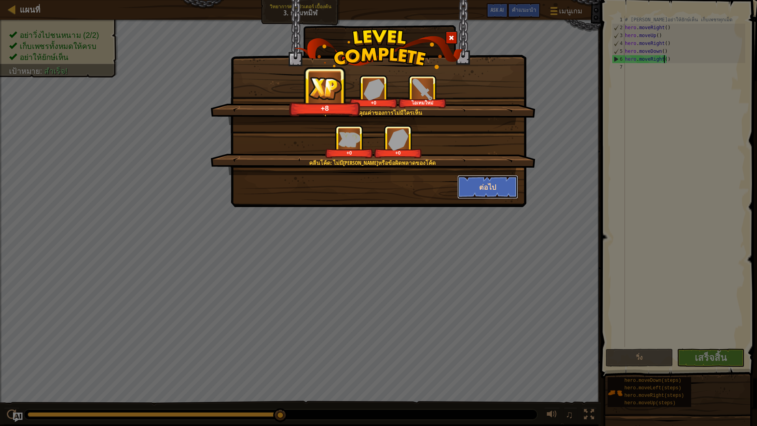
click at [486, 190] on button "ต่อไป" at bounding box center [487, 187] width 61 height 24
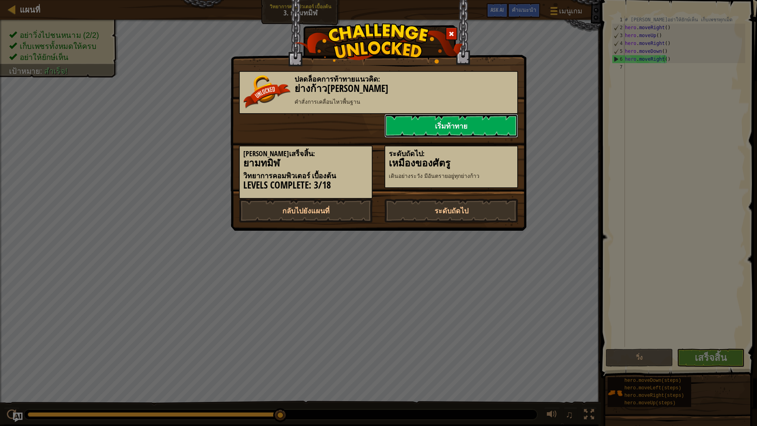
click at [448, 128] on link "เริ่มท้าทาย" at bounding box center [451, 126] width 134 height 24
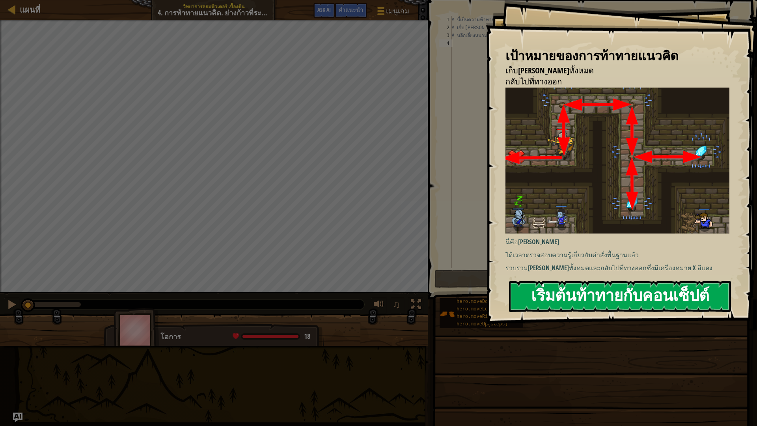
click at [656, 292] on button "เริ่มต้นท้าทายกับคอนเซ็ปต์" at bounding box center [620, 296] width 222 height 31
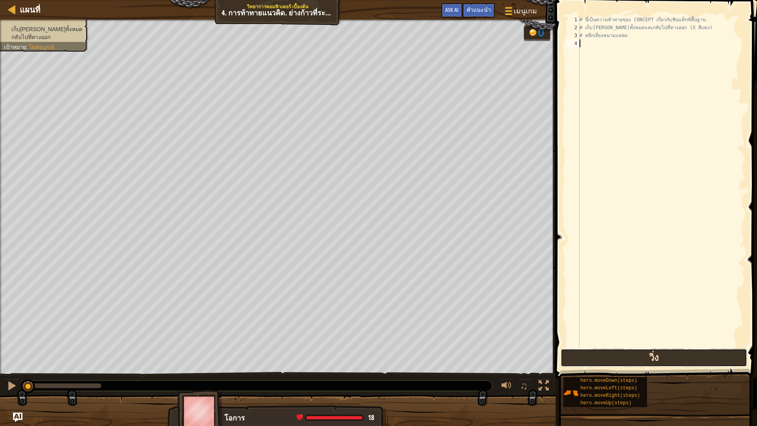
click at [621, 355] on button "วิ่ง" at bounding box center [653, 357] width 186 height 18
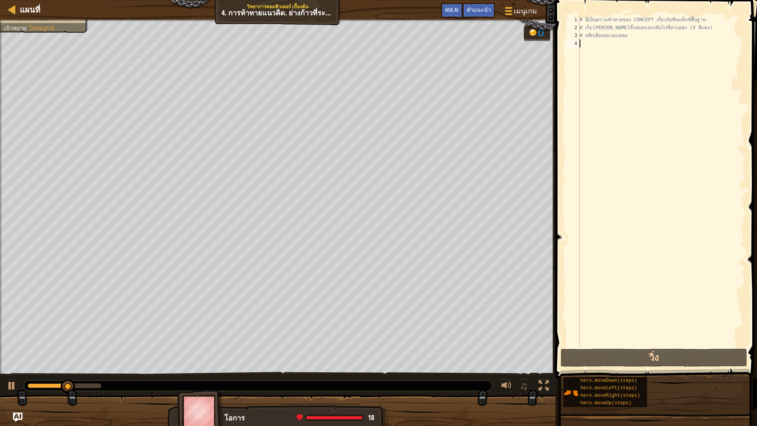
click at [595, 45] on div "# นี่เป็นความท้าทายของ CONCEPT เกี่ยวกับซินแท็กซ์พื้นฐาน # เก็บ[PERSON_NAME]ทั้…" at bounding box center [661, 189] width 167 height 347
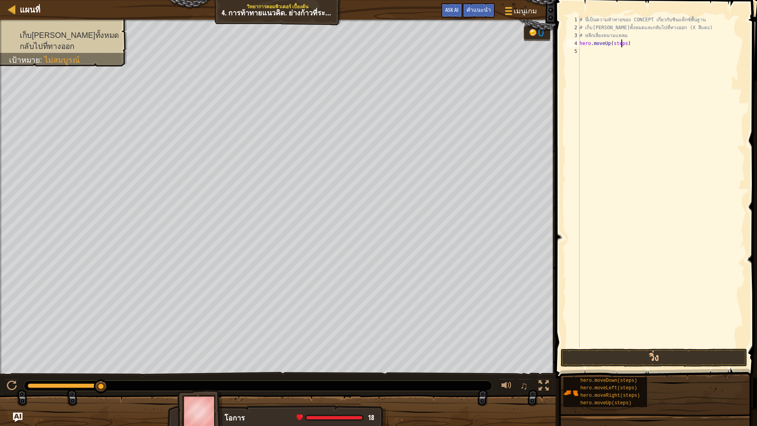
click at [622, 44] on div "# นี่เป็นความท้าทายของ CONCEPT เกี่ยวกับซินแท็กซ์พื้นฐาน # เก็บ[PERSON_NAME]ทั้…" at bounding box center [661, 189] width 167 height 347
click at [615, 43] on div "# นี่เป็นความท้าทายของ CONCEPT เกี่ยวกับซินแท็กซ์พื้นฐาน # เก็บ[PERSON_NAME]ทั้…" at bounding box center [661, 189] width 167 height 347
click at [682, 352] on button "วิ่ง" at bounding box center [653, 357] width 186 height 18
click at [631, 51] on div "# นี่เป็นความท้าทายของ CONCEPT เกี่ยวกับซินแท็กซ์พื้นฐาน # เก็บ[PERSON_NAME]ทั้…" at bounding box center [661, 189] width 167 height 347
click at [670, 356] on button "วิ่ง" at bounding box center [653, 357] width 186 height 18
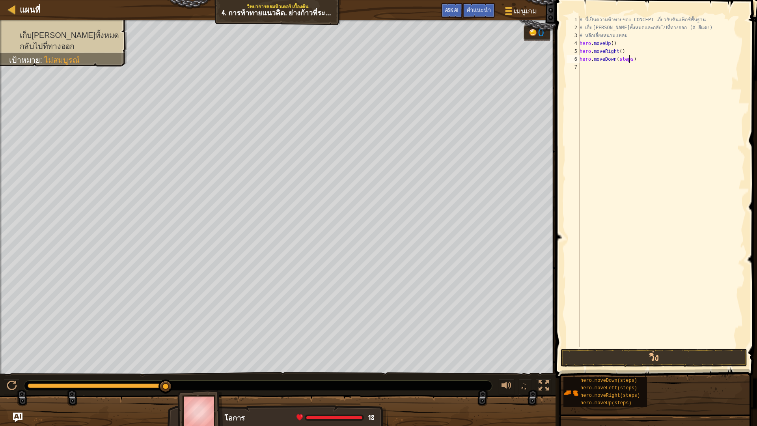
click at [629, 59] on div "# นี่เป็นความท้าทายของ CONCEPT เกี่ยวกับซินแท็กซ์พื้นฐาน # เก็บ[PERSON_NAME]ทั้…" at bounding box center [661, 189] width 167 height 347
click at [623, 68] on div "# นี่เป็นความท้าทายของ CONCEPT เกี่ยวกับซินแท็กซ์พื้นฐาน # เก็บ[PERSON_NAME]ทั้…" at bounding box center [661, 189] width 167 height 347
click at [621, 356] on button "วิ่ง" at bounding box center [653, 357] width 186 height 18
click at [631, 76] on div "# นี่เป็นความท้าทายของ CONCEPT เกี่ยวกับซินแท็กซ์พื้นฐาน # เก็บ[PERSON_NAME]ทั้…" at bounding box center [661, 189] width 167 height 347
click at [636, 358] on button "วิ่ง" at bounding box center [653, 357] width 186 height 18
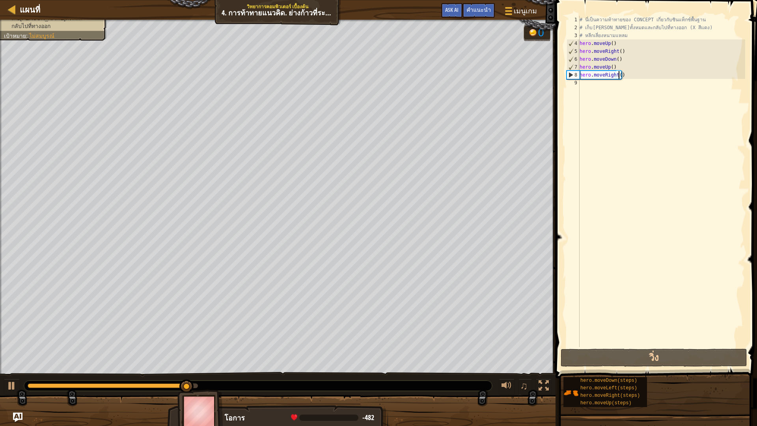
click at [618, 69] on div "# นี่เป็นความท้าทายของ CONCEPT เกี่ยวกับซินแท็กซ์พื้นฐาน # เก็บ[PERSON_NAME]ทั้…" at bounding box center [661, 189] width 167 height 347
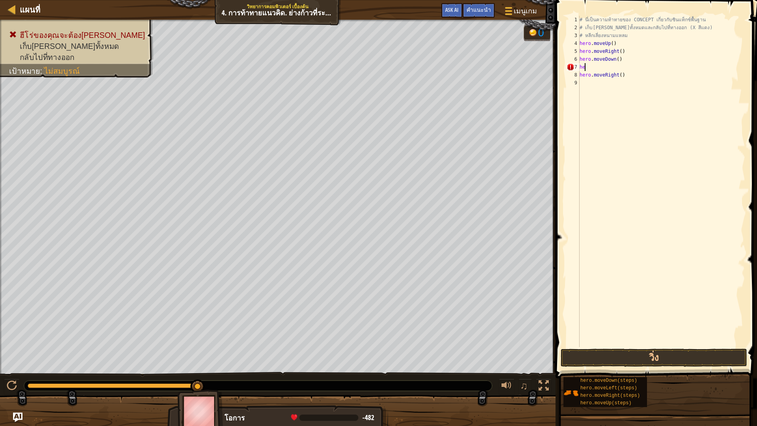
type textarea "h"
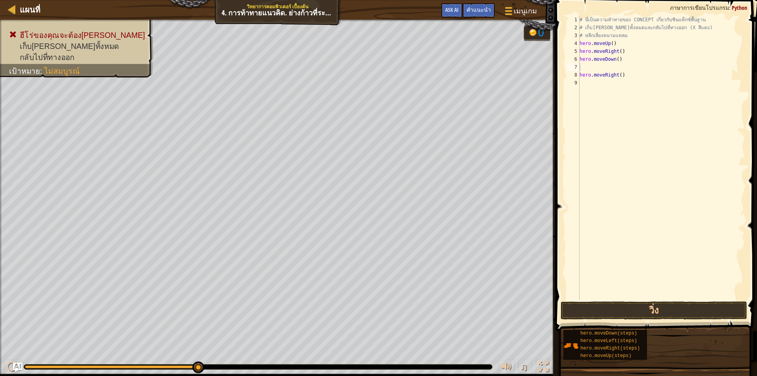
click at [636, 263] on div "# นี่เป็นความท้าทายของ CONCEPT เกี่ยวกับซินแท็กซ์พื้นฐาน # เก็บ[PERSON_NAME]ทั้…" at bounding box center [661, 165] width 167 height 299
click at [635, 312] on button "วิ่ง" at bounding box center [653, 310] width 186 height 18
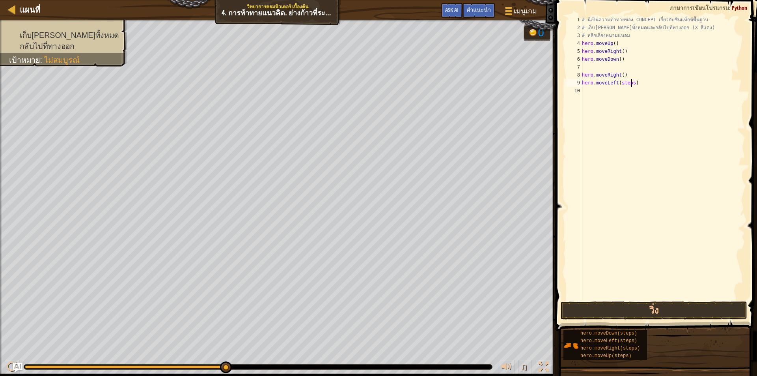
click at [630, 84] on div "# นี่เป็นความท้าทายของ CONCEPT เกี่ยวกับซินแท็กซ์พื้นฐาน # เก็บ[PERSON_NAME]ทั้…" at bounding box center [662, 165] width 165 height 299
type textarea "hero.moveLeft()"
drag, startPoint x: 586, startPoint y: 90, endPoint x: 590, endPoint y: 93, distance: 5.5
click at [587, 91] on div "# นี่เป็นความท้าทายของ CONCEPT เกี่ยวกับซินแท็กซ์พื้นฐาน # เก็บ[PERSON_NAME]ทั้…" at bounding box center [662, 165] width 165 height 299
click at [616, 300] on div "1 2 3 4 5 6 7 8 9 10 # นี่เป็นความท้าทายของ CONCEPT เกี่ยวกับซินแท็กซ์พื้นฐาน #…" at bounding box center [655, 181] width 204 height 354
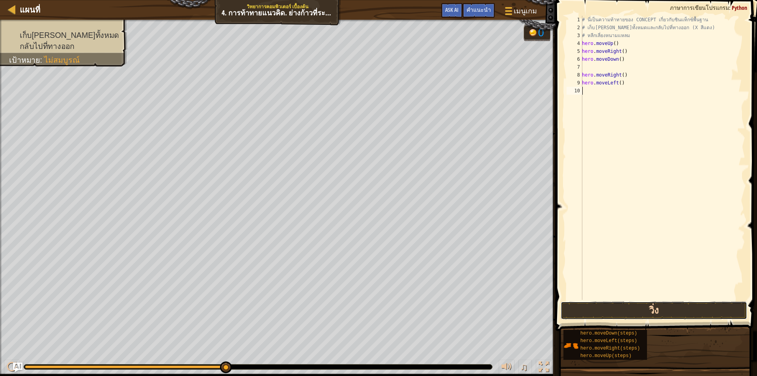
click at [617, 305] on button "วิ่ง" at bounding box center [653, 310] width 186 height 18
click at [630, 92] on div "# นี่เป็นความท้าทายของ CONCEPT เกี่ยวกับซินแท็กซ์พื้นฐาน # เก็บ[PERSON_NAME]ทั้…" at bounding box center [662, 165] width 165 height 299
type textarea "hero.moveDown()"
click at [662, 303] on button "วิ่ง" at bounding box center [653, 310] width 186 height 18
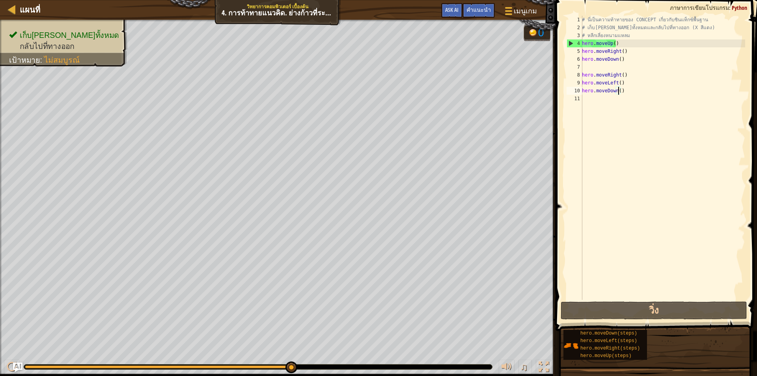
click at [581, 99] on div "11" at bounding box center [574, 99] width 16 height 8
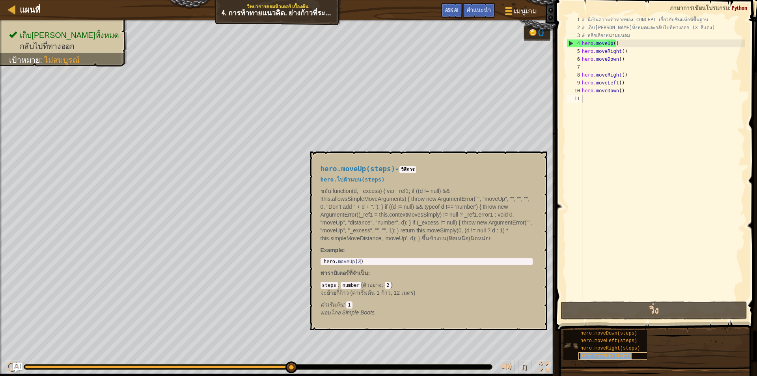
type textarea "hero.moveUp(steps)"
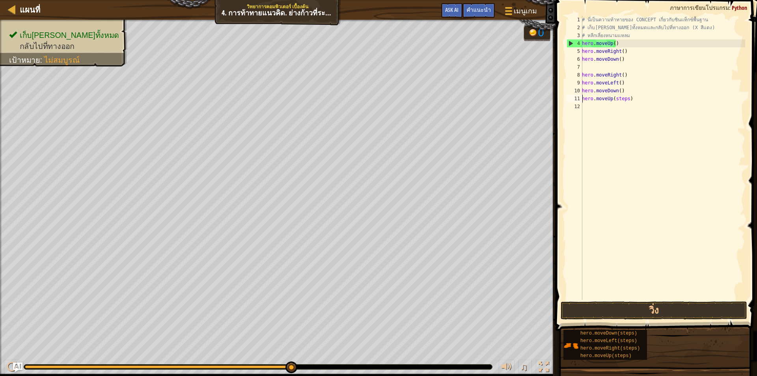
click at [606, 106] on div "# นี่เป็นความท้าทายของ CONCEPT เกี่ยวกับซินแท็กซ์พื้นฐาน # เก็บ[PERSON_NAME]ทั้…" at bounding box center [662, 165] width 165 height 299
click at [625, 99] on div "# นี่เป็นความท้าทายของ CONCEPT เกี่ยวกับซินแท็กซ์พื้นฐาน # เก็บ[PERSON_NAME]ทั้…" at bounding box center [662, 165] width 165 height 299
click at [690, 310] on button "วิ่ง" at bounding box center [653, 310] width 186 height 18
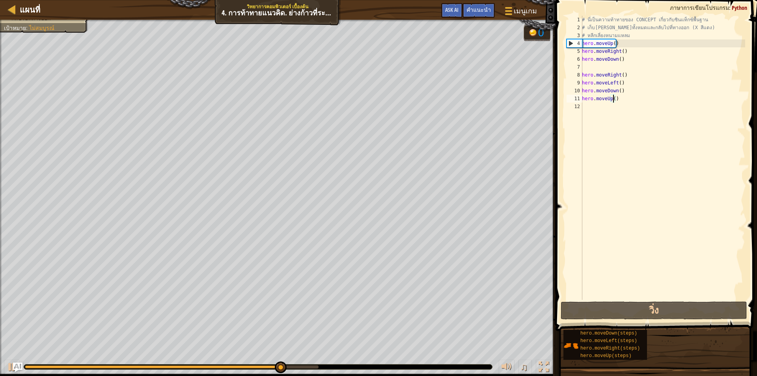
type textarea "hero.moveUp(2)"
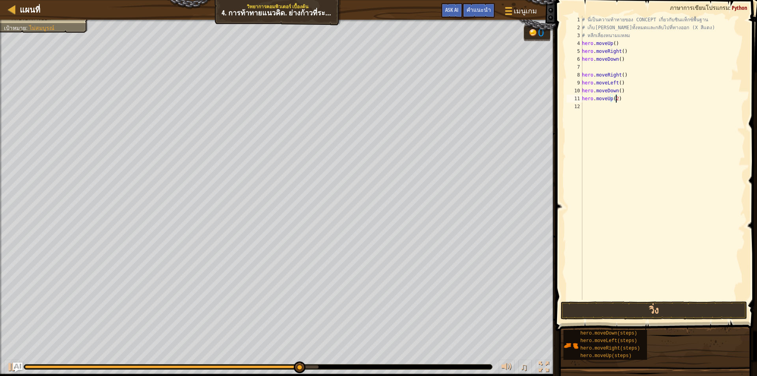
scroll to position [4, 0]
click at [616, 307] on button "วิ่ง" at bounding box center [653, 310] width 186 height 18
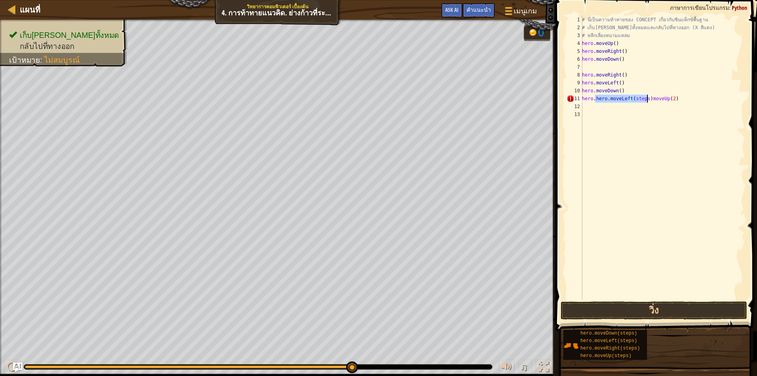
click at [673, 100] on div "# นี่เป็นความท้าทายของ CONCEPT เกี่ยวกับซินแท็กซ์พื้นฐาน # เก็บ[PERSON_NAME]ทั้…" at bounding box center [662, 165] width 165 height 299
type textarea "h"
click at [588, 306] on button "วิ่ง" at bounding box center [653, 310] width 186 height 18
click at [625, 99] on div "# นี่เป็นความท้าทายของ CONCEPT เกี่ยวกับซินแท็กซ์พื้นฐาน # เก็บ[PERSON_NAME]ทั้…" at bounding box center [662, 158] width 165 height 284
type textarea "hero.moveUp()"
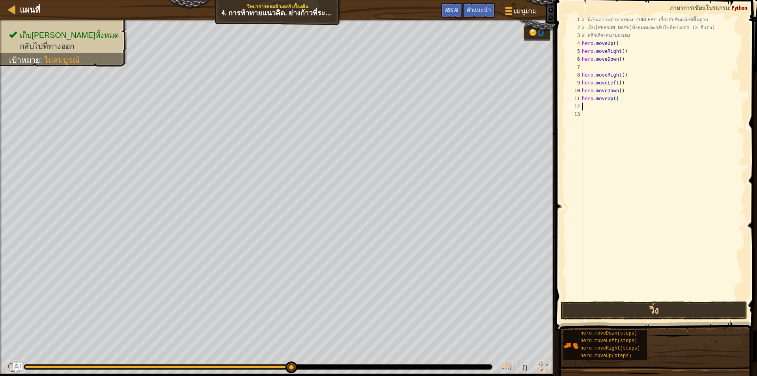
click at [585, 107] on div "# นี่เป็นความท้าทายของ CONCEPT เกี่ยวกับซินแท็กซ์พื้นฐาน # เก็บ[PERSON_NAME]ทั้…" at bounding box center [662, 165] width 165 height 299
click at [604, 307] on button "วิ่ง" at bounding box center [653, 310] width 186 height 18
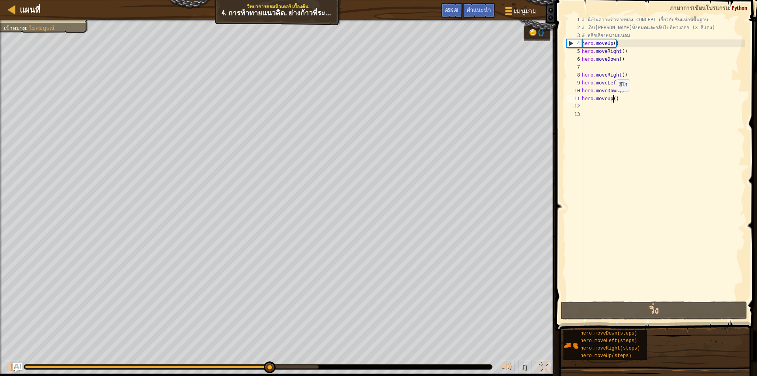
click at [612, 99] on div "# นี่เป็นความท้าทายของ CONCEPT เกี่ยวกับซินแท็กซ์พื้นฐาน # เก็บ[PERSON_NAME]ทั้…" at bounding box center [662, 165] width 165 height 299
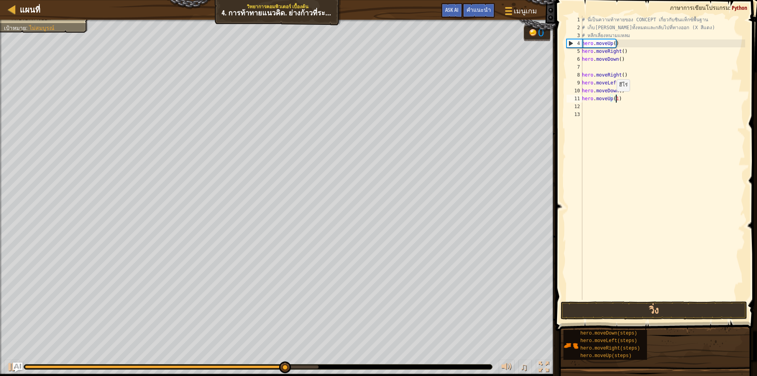
scroll to position [4, 2]
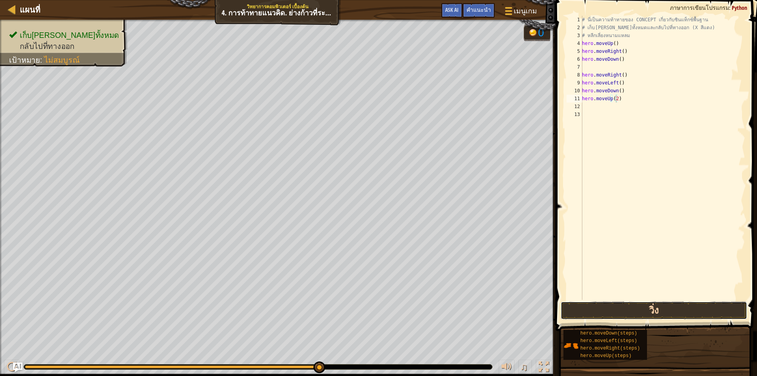
click at [716, 307] on button "วิ่ง" at bounding box center [653, 310] width 186 height 18
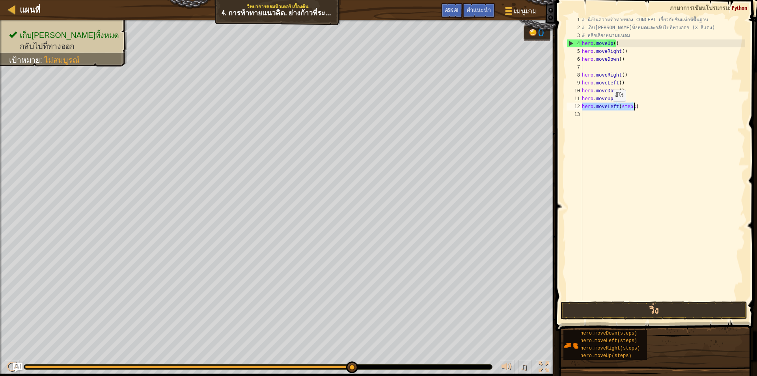
click at [609, 109] on div "# นี่เป็นความท้าทายของ CONCEPT เกี่ยวกับซินแท็กซ์พื้นฐาน # เก็บ[PERSON_NAME]ทั้…" at bounding box center [662, 158] width 165 height 284
click at [632, 106] on div "# นี่เป็นความท้าทายของ CONCEPT เกี่ยวกับซินแท็กซ์พื้นฐาน # เก็บ[PERSON_NAME]ทั้…" at bounding box center [662, 165] width 165 height 299
click at [625, 311] on button "วิ่ง" at bounding box center [653, 310] width 186 height 18
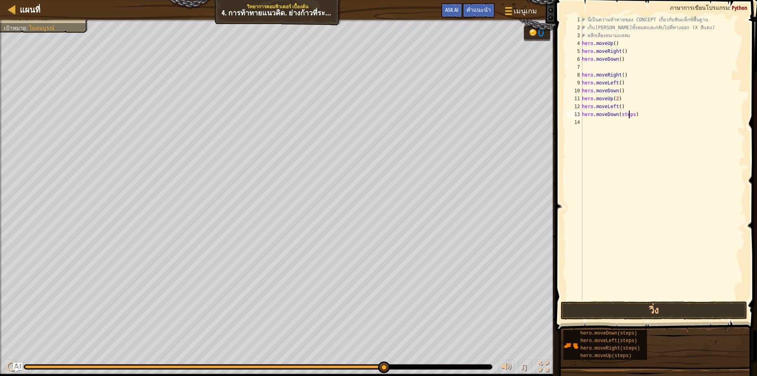
click at [629, 113] on div "# นี่เป็นความท้าทายของ CONCEPT เกี่ยวกับซินแท็กซ์พื้นฐาน # เก็บ[PERSON_NAME]ทั้…" at bounding box center [662, 165] width 165 height 299
click at [632, 114] on div "# นี่เป็นความท้าทายของ CONCEPT เกี่ยวกับซินแท็กซ์พื้นฐาน # เก็บ[PERSON_NAME]ทั้…" at bounding box center [662, 165] width 165 height 299
type textarea "hero.moveDown()"
click at [686, 311] on button "วิ่ง" at bounding box center [653, 310] width 186 height 18
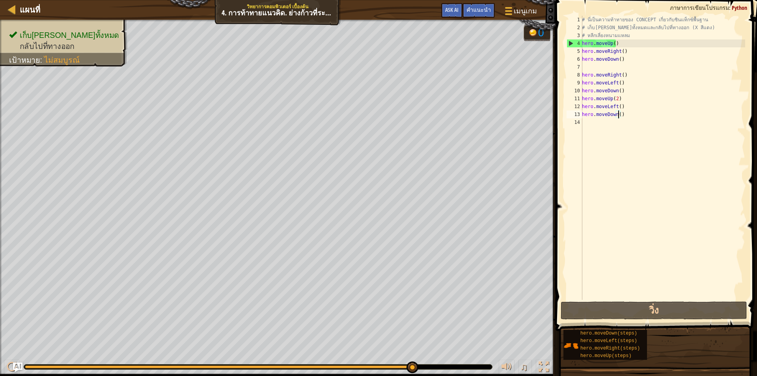
click at [584, 120] on div "# นี่เป็นความท้าทายของ CONCEPT เกี่ยวกับซินแท็กซ์พื้นฐาน # เก็บ[PERSON_NAME]ทั้…" at bounding box center [662, 165] width 165 height 299
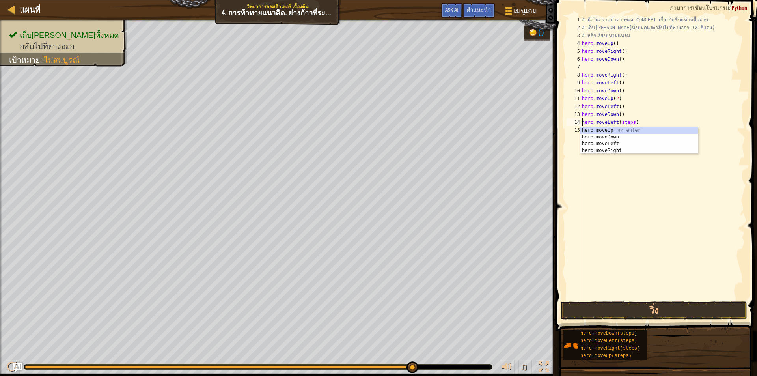
click at [630, 121] on div "# นี่เป็นความท้าทายของ CONCEPT เกี่ยวกับซินแท็กซ์พื้นฐาน # เก็บ[PERSON_NAME]ทั้…" at bounding box center [662, 165] width 165 height 299
type textarea "hero.moveLeft()"
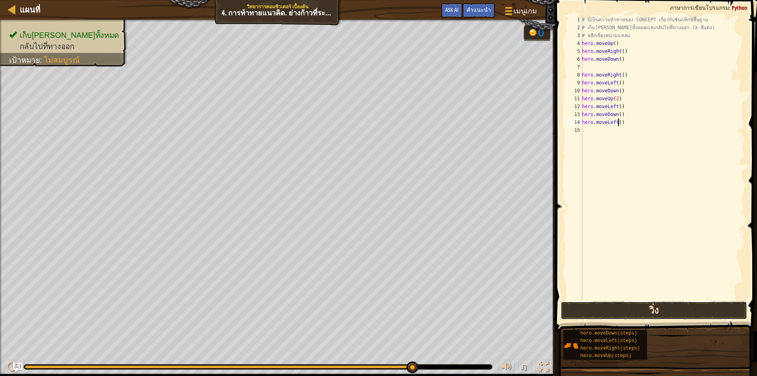
click at [624, 315] on button "วิ่ง" at bounding box center [653, 310] width 186 height 18
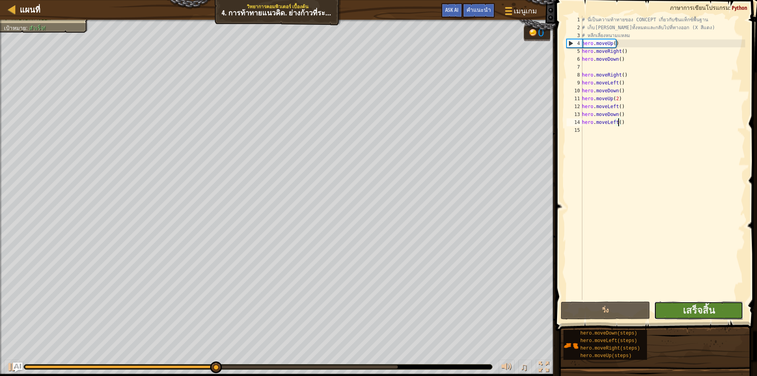
click at [700, 303] on button "เสร็จสิ้น" at bounding box center [698, 310] width 89 height 18
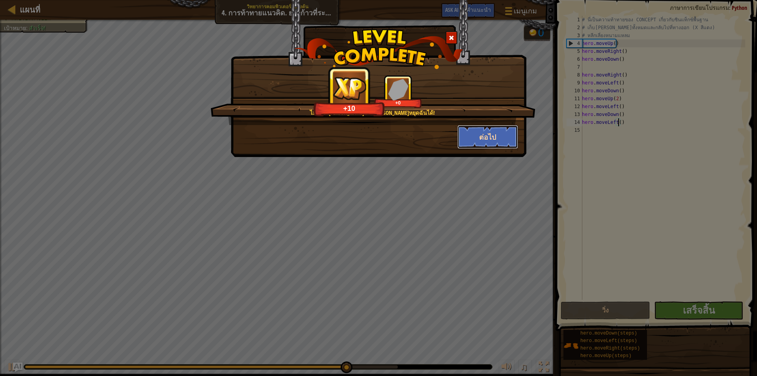
click at [498, 138] on button "ต่อไป" at bounding box center [487, 137] width 61 height 24
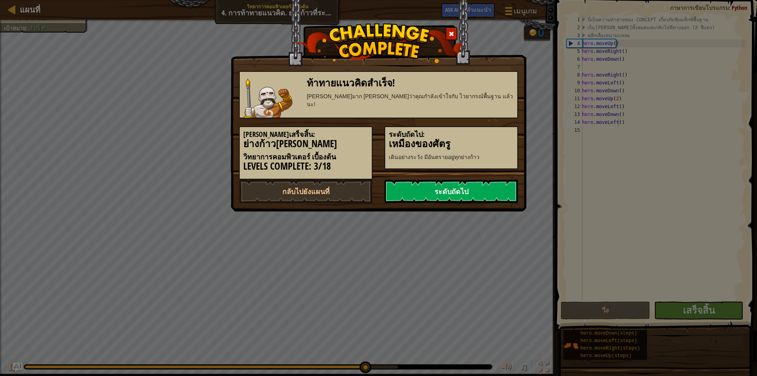
click at [458, 194] on link "ระดับถัดไป" at bounding box center [451, 191] width 134 height 24
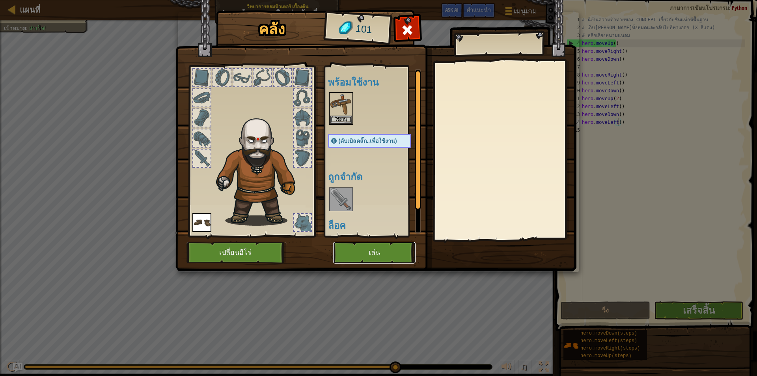
click at [389, 252] on button "เล่น" at bounding box center [374, 253] width 82 height 22
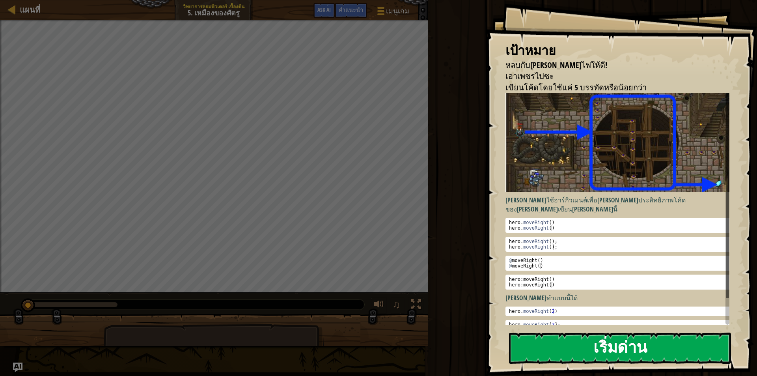
click at [603, 351] on button "เริ่มด่าน" at bounding box center [620, 347] width 222 height 31
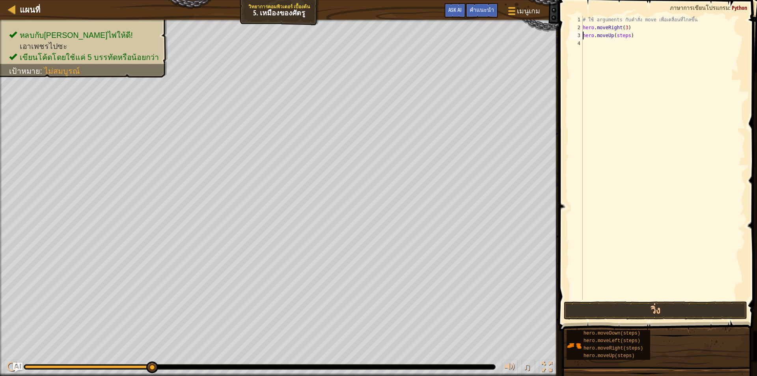
click at [627, 35] on div "# ใช้ arguments กับคำสั่ง move เพื่อเคลื่อนที่ไกลขึ้น hero . moveRight ( 3 ) he…" at bounding box center [663, 165] width 164 height 299
type textarea "hero.moveUp()"
click at [590, 43] on div "# ใช้ arguments กับคำสั่ง move เพื่อเคลื่อนที่ไกลขึ้น hero . moveRight ( 3 ) he…" at bounding box center [663, 165] width 164 height 299
click at [600, 301] on button "วิ่ง" at bounding box center [655, 310] width 183 height 18
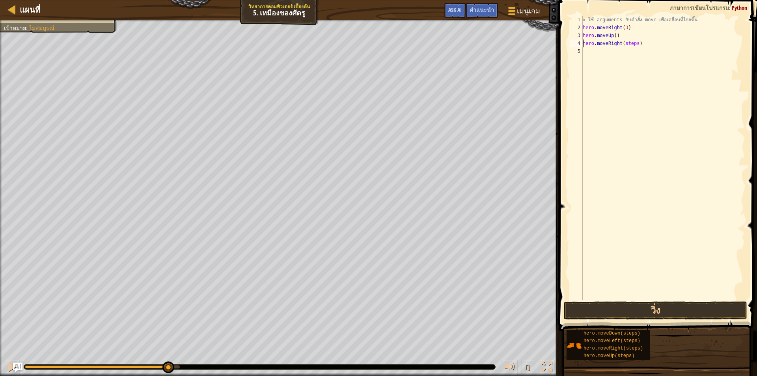
click at [634, 44] on div "# ใช้ arguments กับคำสั่ง move เพื่อเคลื่อนที่ไกลขึ้น hero . moveRight ( 3 ) he…" at bounding box center [663, 165] width 164 height 299
click at [635, 45] on div "# ใช้ arguments กับคำสั่ง move เพื่อเคลื่อนที่ไกลขึ้น hero . moveRight ( 3 ) he…" at bounding box center [663, 158] width 164 height 284
type textarea "hero.moveRight()"
click at [594, 308] on button "วิ่ง" at bounding box center [655, 310] width 183 height 18
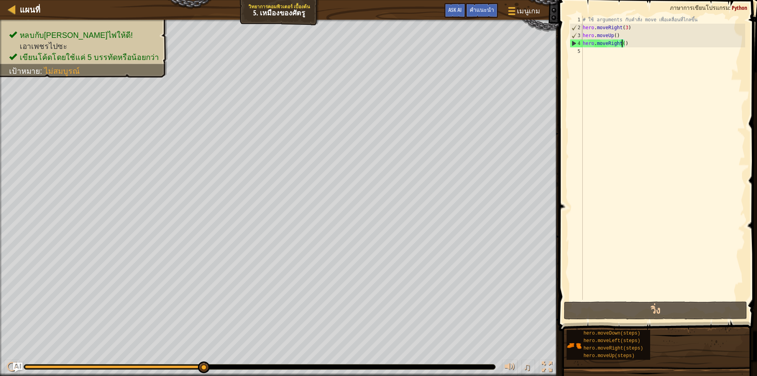
click at [599, 52] on div "# ใช้ arguments กับคำสั่ง move เพื่อเคลื่อนที่ไกลขึ้น hero . moveRight ( 3 ) he…" at bounding box center [663, 165] width 164 height 299
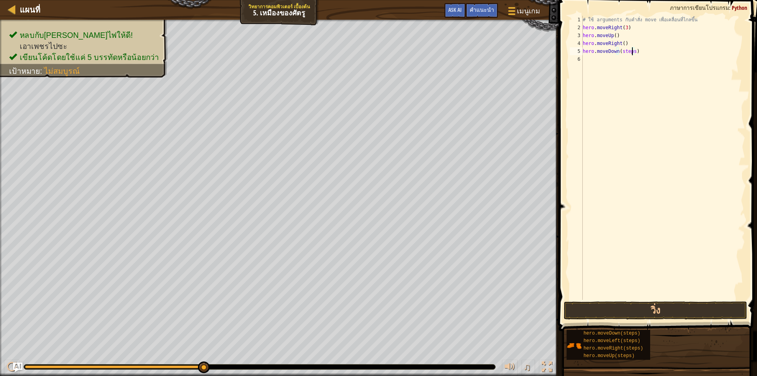
click at [632, 50] on div "# ใช้ arguments กับคำสั่ง move เพื่อเคลื่อนที่ไกลขึ้น hero . moveRight ( 3 ) he…" at bounding box center [663, 165] width 164 height 299
click at [597, 307] on button "วิ่ง" at bounding box center [655, 310] width 183 height 18
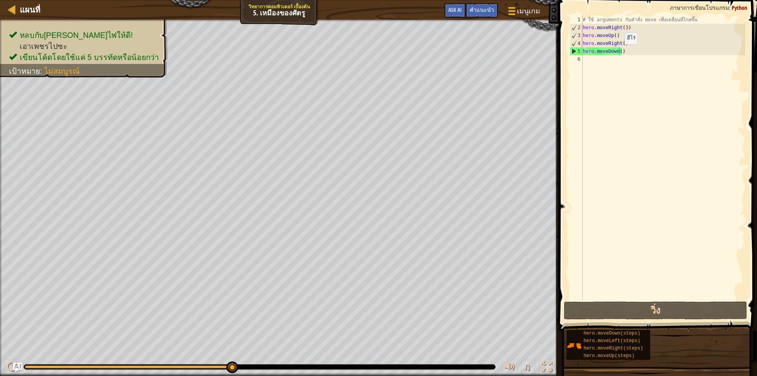
click at [618, 52] on div "# ใช้ arguments กับคำสั่ง move เพื่อเคลื่อนที่ไกลขึ้น hero . moveRight ( 3 ) he…" at bounding box center [663, 165] width 164 height 299
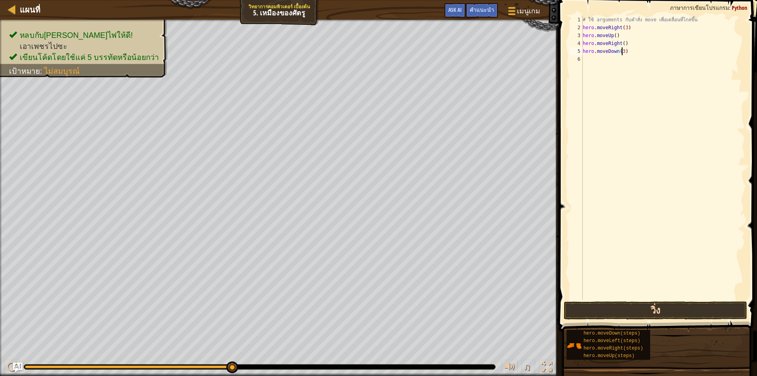
type textarea "hero.moveDown(3)"
click at [623, 308] on button "วิ่ง" at bounding box center [655, 310] width 183 height 18
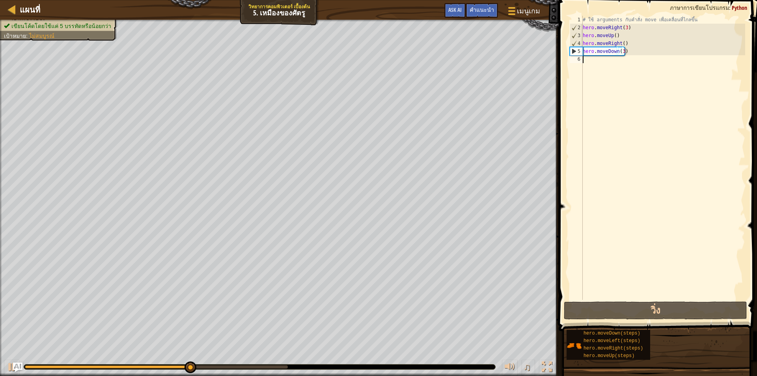
click at [584, 61] on div "# ใช้ arguments กับคำสั่ง move เพื่อเคลื่อนที่ไกลขึ้น hero . moveRight ( 3 ) he…" at bounding box center [663, 165] width 164 height 299
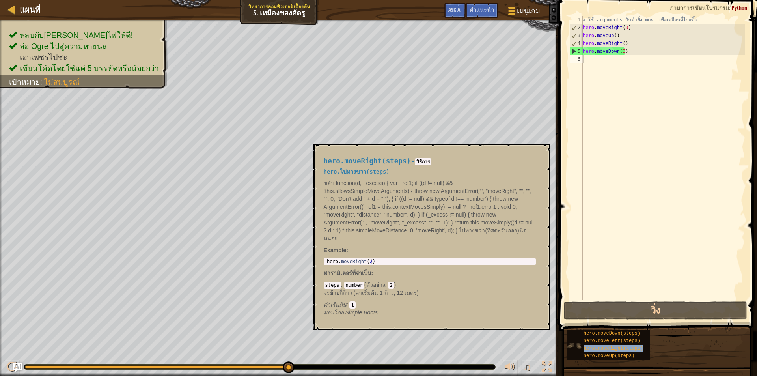
click at [609, 346] on span "hero.moveRight(steps)" at bounding box center [613, 348] width 60 height 6
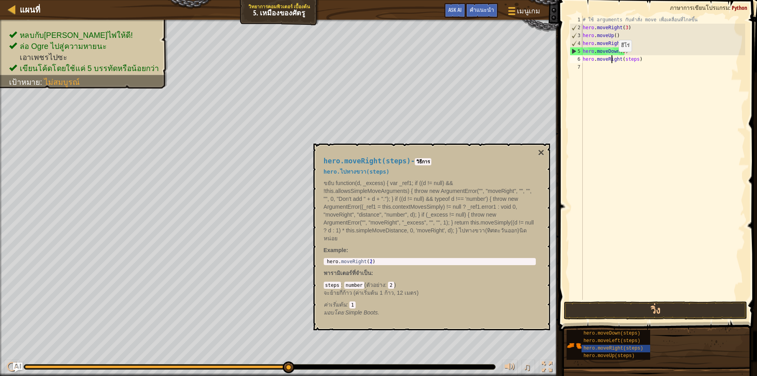
click at [612, 60] on div "# ใช้ arguments กับคำสั่ง move เพื่อเคลื่อนที่ไกลขึ้น hero . moveRight ( 3 ) he…" at bounding box center [663, 165] width 164 height 299
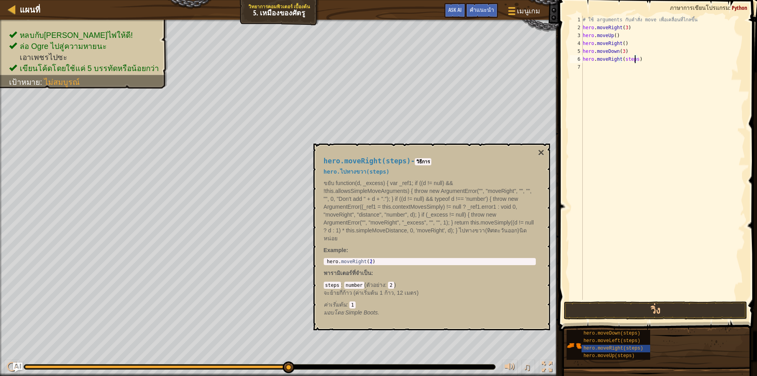
click at [635, 60] on div "# ใช้ arguments กับคำสั่ง move เพื่อเคลื่อนที่ไกลขึ้น hero . moveRight ( 3 ) he…" at bounding box center [663, 165] width 164 height 299
click at [633, 307] on button "วิ่ง" at bounding box center [655, 310] width 183 height 18
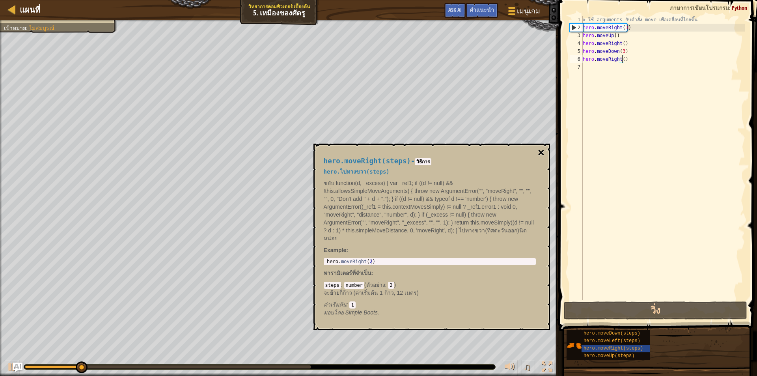
click at [541, 147] on button "×" at bounding box center [541, 152] width 6 height 11
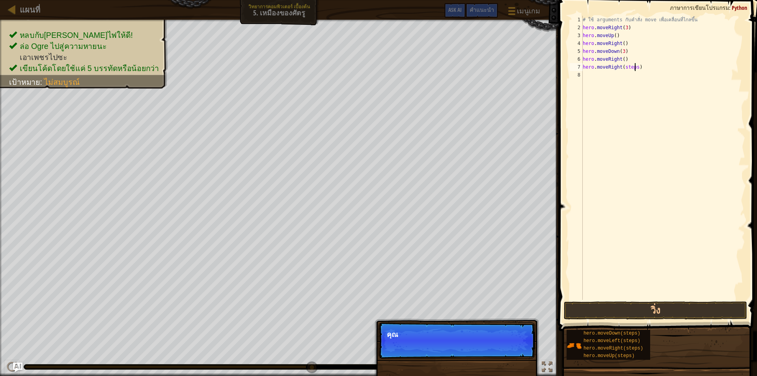
click at [634, 68] on div "# ใช้ arguments กับคำสั่ง move เพื่อเคลื่อนที่ไกลขึ้น hero . moveRight ( 3 ) he…" at bounding box center [663, 165] width 164 height 299
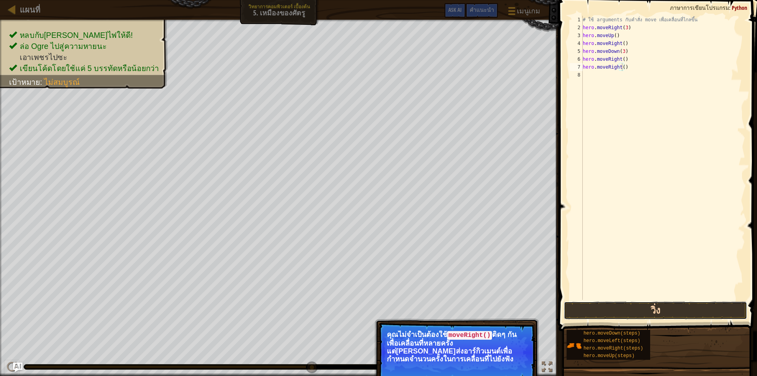
click at [601, 312] on button "วิ่ง" at bounding box center [655, 310] width 183 height 18
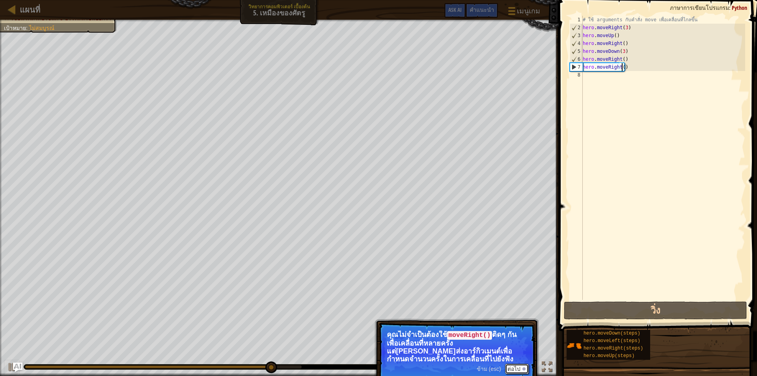
click at [522, 371] on button "ต่อไป" at bounding box center [517, 368] width 24 height 10
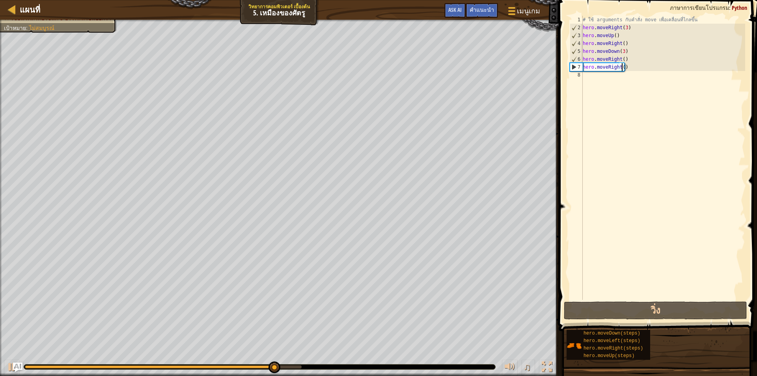
scroll to position [4, 3]
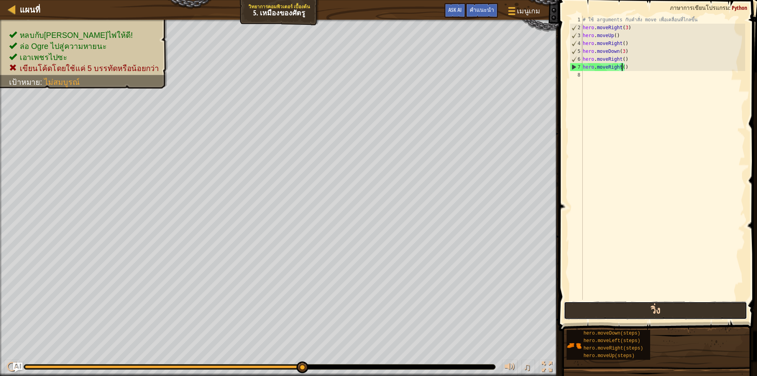
click at [606, 310] on button "วิ่ง" at bounding box center [655, 310] width 183 height 18
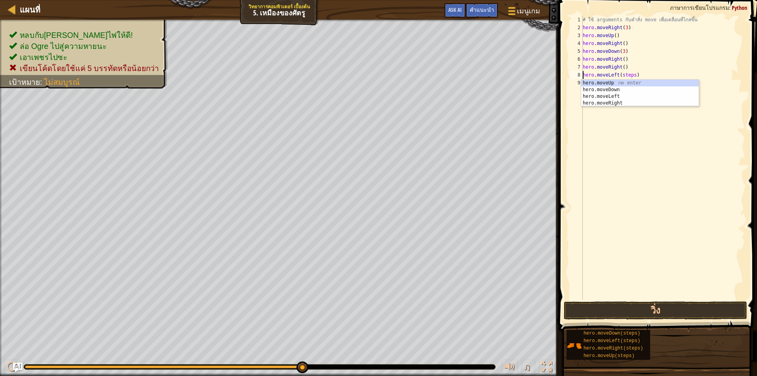
click at [631, 76] on div "# ใช้ arguments กับคำสั่ง move เพื่อเคลื่อนที่ไกลขึ้น hero . moveRight ( 3 ) he…" at bounding box center [663, 165] width 164 height 299
type textarea "hero.moveLeft( )"
click at [627, 99] on div "# ใช้ arguments กับคำสั่ง move เพื่อเคลื่อนที่ไกลขึ้น hero . moveRight ( 3 ) he…" at bounding box center [663, 165] width 164 height 299
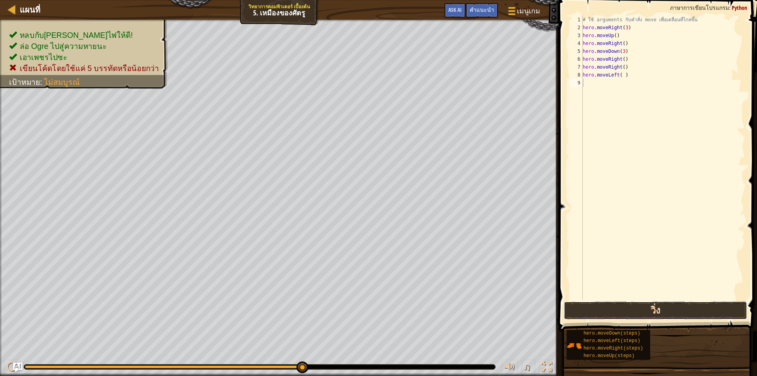
click at [637, 305] on button "วิ่ง" at bounding box center [655, 310] width 183 height 18
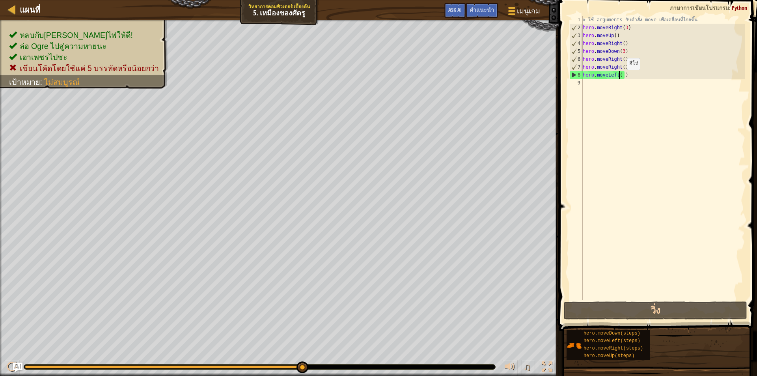
click at [620, 78] on div "# ใช้ arguments กับคำสั่ง move เพื่อเคลื่อนที่ไกลขึ้น hero . moveRight ( 3 ) he…" at bounding box center [663, 165] width 164 height 299
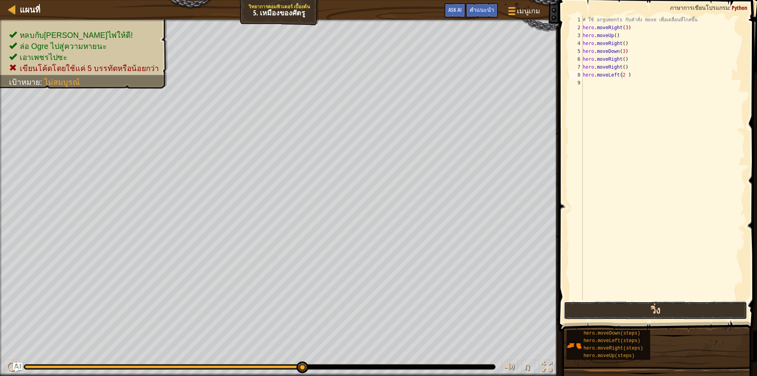
click at [631, 310] on button "วิ่ง" at bounding box center [655, 310] width 183 height 18
click at [648, 314] on button "วิ่ง" at bounding box center [655, 310] width 183 height 18
click at [634, 83] on div "# ใช้ arguments กับคำสั่ง move เพื่อเคลื่อนที่ไกลขึ้น hero . moveRight ( 3 ) he…" at bounding box center [664, 165] width 162 height 299
type textarea "hero.moveLeft()"
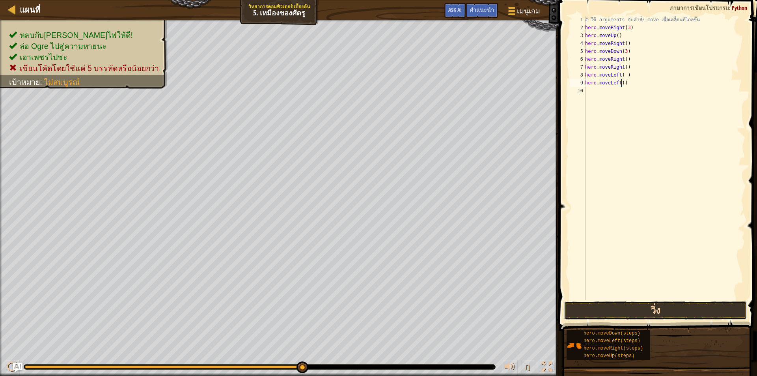
click at [648, 306] on button "วิ่ง" at bounding box center [655, 310] width 183 height 18
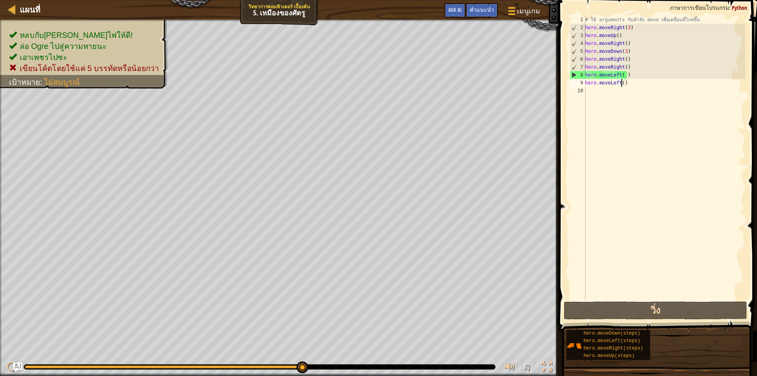
click at [595, 91] on div "# ใช้ arguments กับคำสั่ง move เพื่อเคลื่อนที่ไกลขึ้น hero . moveRight ( 3 ) he…" at bounding box center [664, 165] width 162 height 299
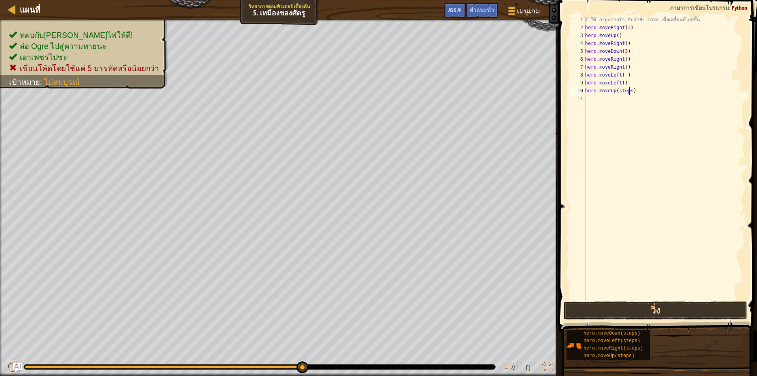
click at [629, 91] on div "# ใช้ arguments กับคำสั่ง move เพื่อเคลื่อนที่ไกลขึ้น hero . moveRight ( 3 ) he…" at bounding box center [664, 165] width 162 height 299
click at [614, 307] on button "วิ่ง" at bounding box center [655, 310] width 183 height 18
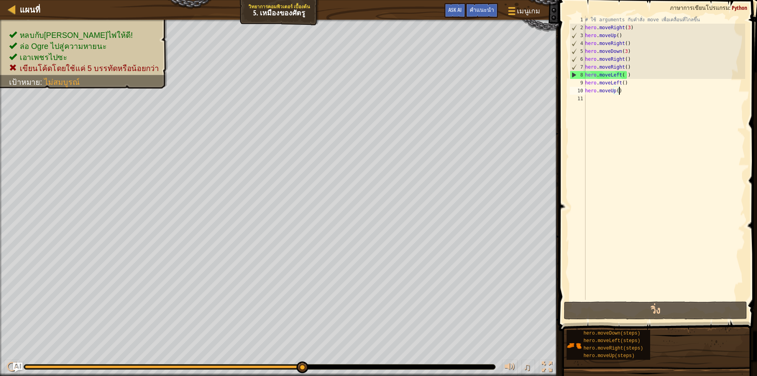
click at [631, 94] on div "# ใช้ arguments กับคำสั่ง move เพื่อเคลื่อนที่ไกลขึ้น hero . moveRight ( 3 ) he…" at bounding box center [664, 165] width 162 height 299
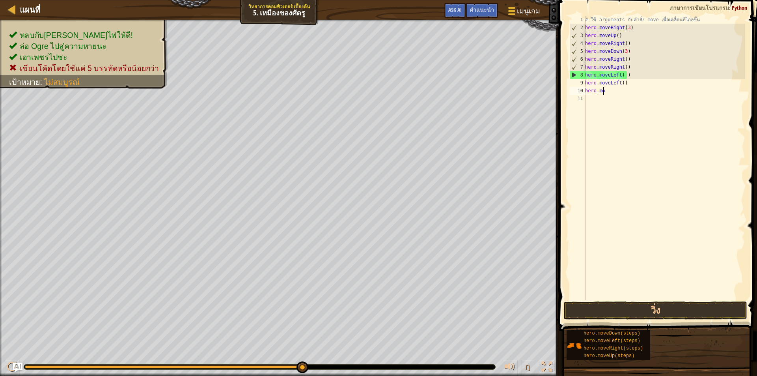
type textarea "h"
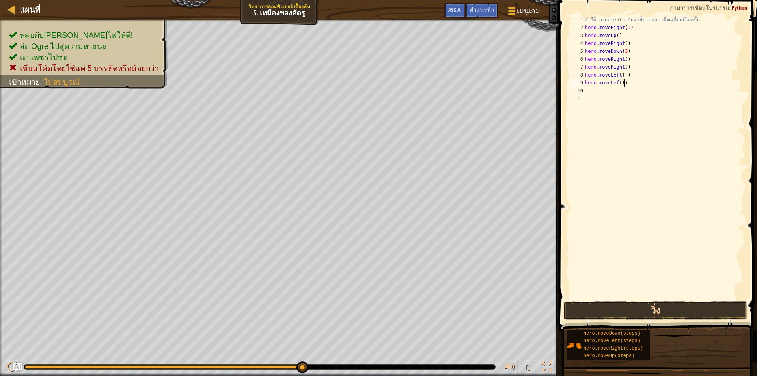
click at [633, 85] on div "# ใช้ arguments กับคำสั่ง move เพื่อเคลื่อนที่ไกลขึ้น hero . moveRight ( 3 ) he…" at bounding box center [664, 165] width 162 height 299
type textarea "h"
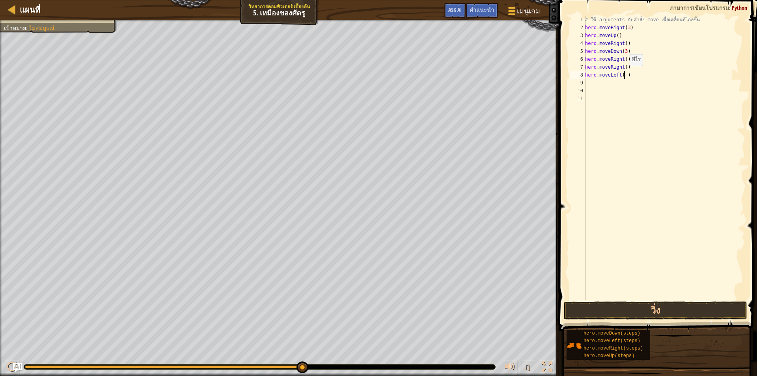
click at [625, 74] on div "# ใช้ arguments กับคำสั่ง move เพื่อเคลื่อนที่ไกลขึ้น hero . moveRight ( 3 ) he…" at bounding box center [664, 165] width 162 height 299
click at [629, 75] on div "# ใช้ arguments กับคำสั่ง move เพื่อเคลื่อนที่ไกลขึ้น hero . moveRight ( 3 ) he…" at bounding box center [664, 165] width 162 height 299
type textarea "h"
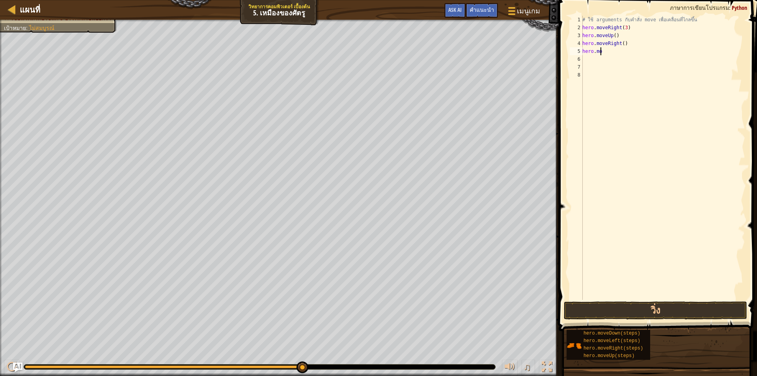
type textarea "h"
click at [626, 33] on div "# ใช้ arguments กับคำสั่ง move เพื่อเคลื่อนที่ไกลขึ้น hero . moveRight ( 3 ) he…" at bounding box center [662, 158] width 164 height 284
type textarea "hero.moveUp(1)"
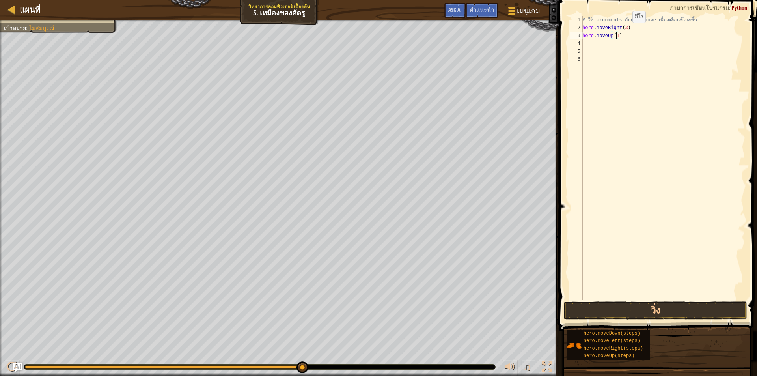
scroll to position [4, 2]
click at [583, 44] on div "# ใช้ arguments กับคำสั่ง move เพื่อเคลื่อนที่ไกลขึ้น hero . moveRight ( 3 ) he…" at bounding box center [662, 165] width 164 height 299
click at [634, 41] on div "# ใช้ arguments กับคำสั่ง move เพื่อเคลื่อนที่ไกลขึ้น hero . moveRight ( 3 ) he…" at bounding box center [662, 158] width 164 height 284
type textarea "hero.moveRight(1)"
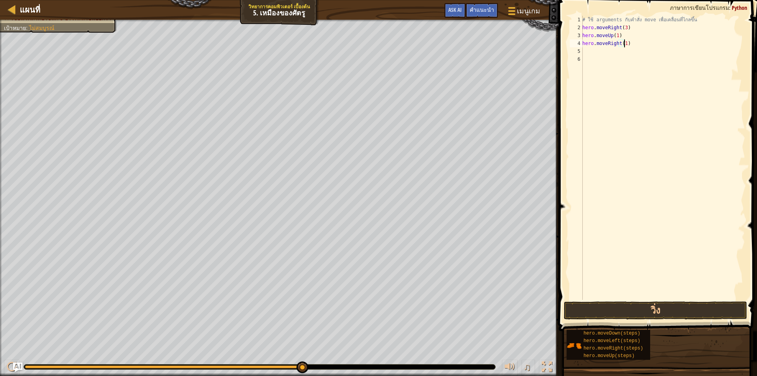
scroll to position [4, 3]
click at [593, 54] on div "# ใช้ arguments กับคำสั่ง move เพื่อเคลื่อนที่ไกลขึ้น hero . moveRight ( 3 ) he…" at bounding box center [662, 165] width 164 height 299
click at [635, 58] on div "# ใช้ arguments กับคำสั่ง move เพื่อเคลื่อนที่ไกลขึ้น hero . moveRight ( 3 ) he…" at bounding box center [662, 165] width 164 height 299
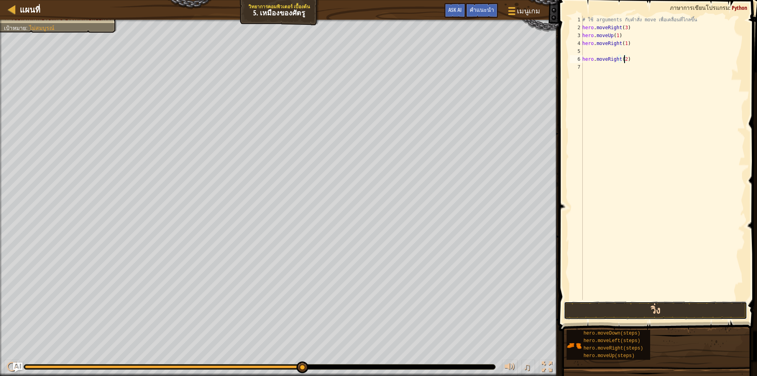
click at [658, 307] on button "วิ่ง" at bounding box center [655, 310] width 183 height 18
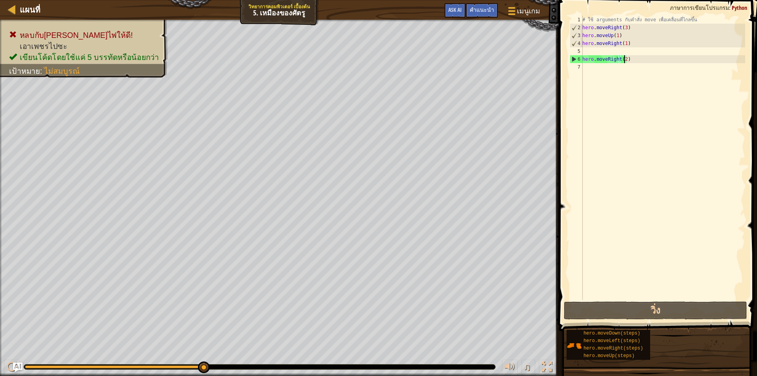
click at [582, 58] on div "6" at bounding box center [576, 59] width 13 height 8
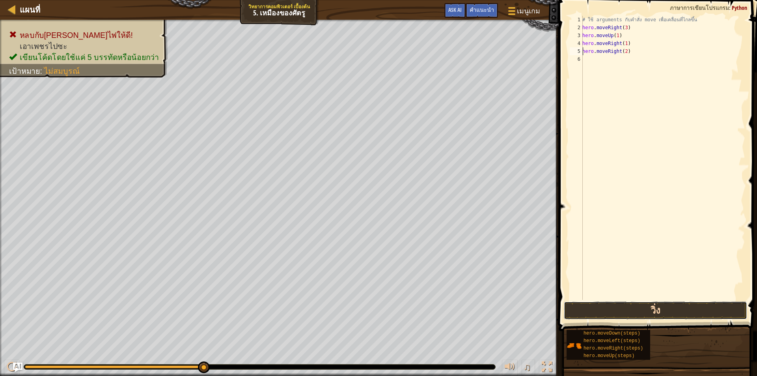
click at [646, 312] on button "วิ่ง" at bounding box center [655, 310] width 183 height 18
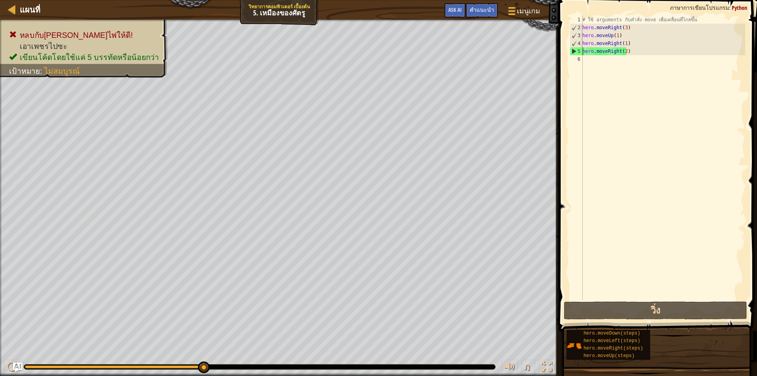
click at [637, 52] on div "# ใช้ arguments กับคำสั่ง move เพื่อเคลื่อนที่ไกลขึ้น hero . moveRight ( 3 ) he…" at bounding box center [662, 165] width 164 height 299
click at [623, 44] on div "# ใช้ arguments กับคำสั่ง move เพื่อเคลื่อนที่ไกลขึ้น hero . moveRight ( 3 ) he…" at bounding box center [662, 165] width 164 height 299
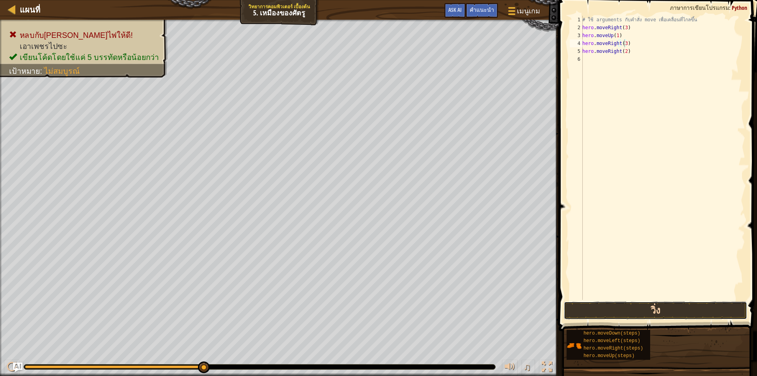
click at [696, 306] on button "วิ่ง" at bounding box center [655, 310] width 183 height 18
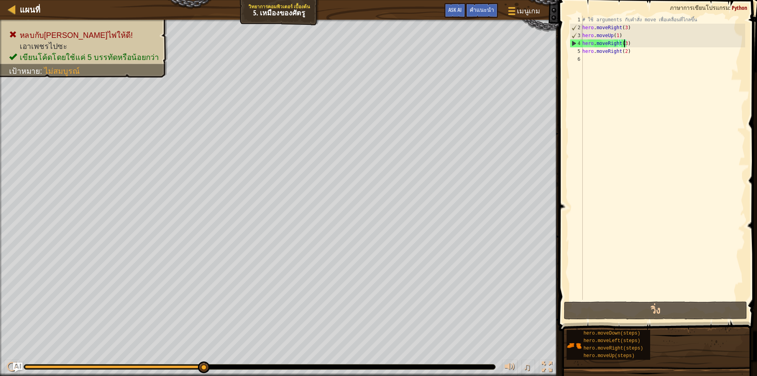
click at [629, 52] on div "# ใช้ arguments กับคำสั่ง move เพื่อเคลื่อนที่ไกลขึ้น hero . moveRight ( 3 ) he…" at bounding box center [662, 165] width 164 height 299
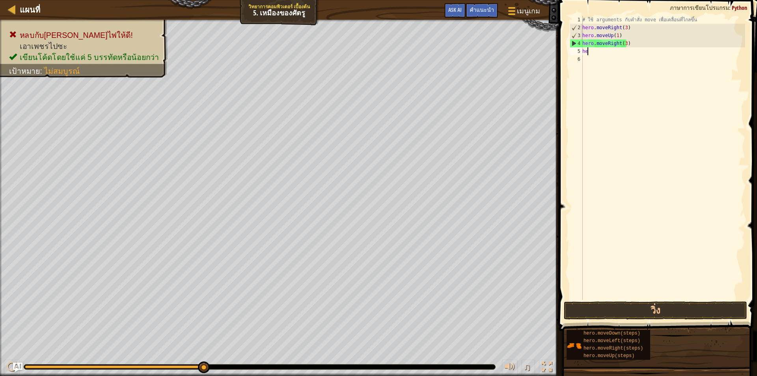
scroll to position [4, 0]
type textarea "h"
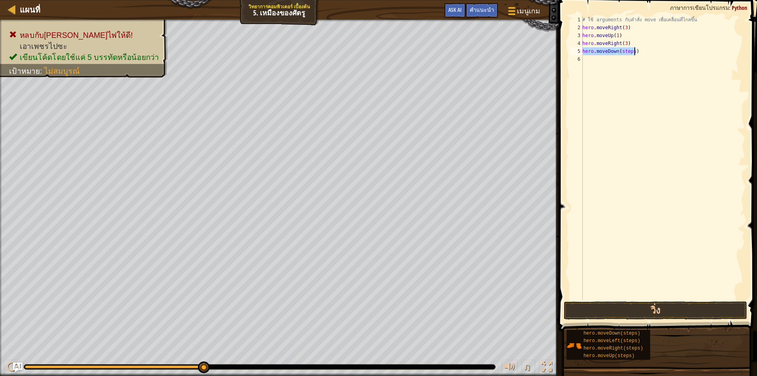
click at [631, 50] on div "# ใช้ arguments กับคำสั่ง move เพื่อเคลื่อนที่ไกลขึ้น hero . moveRight ( 3 ) he…" at bounding box center [662, 158] width 164 height 284
click at [655, 306] on button "วิ่ง" at bounding box center [655, 310] width 183 height 18
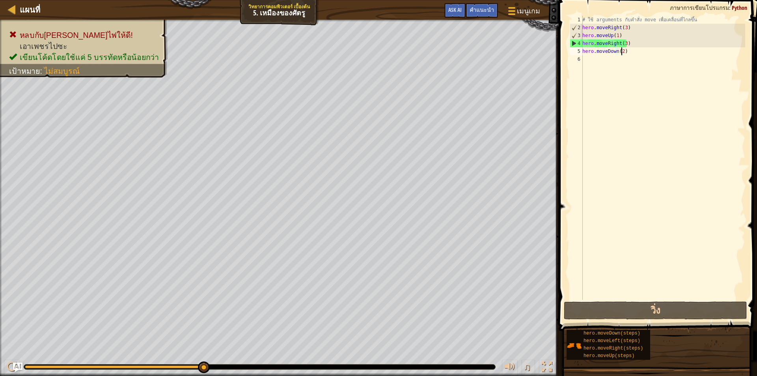
click at [639, 45] on div "# ใช้ arguments กับคำสั่ง move เพื่อเคลื่อนที่ไกลขึ้น hero . moveRight ( 3 ) he…" at bounding box center [662, 165] width 164 height 299
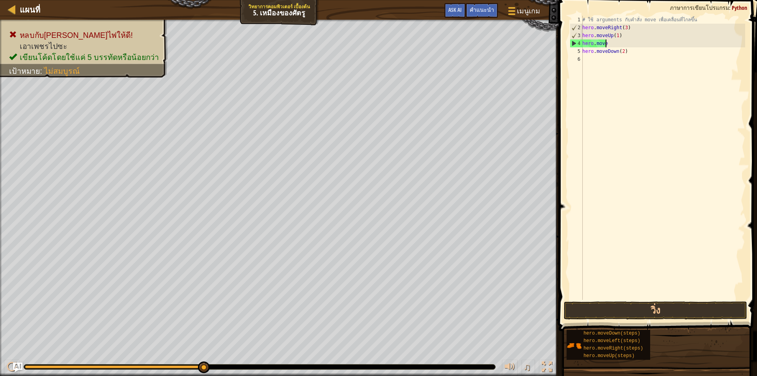
scroll to position [4, 1]
type textarea "h"
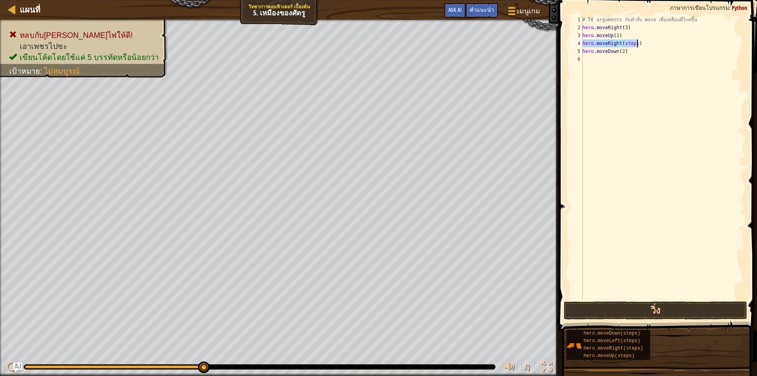
click at [634, 44] on div "# ใช้ arguments กับคำสั่ง move เพื่อเคลื่อนที่ไกลขึ้น hero . moveRight ( 3 ) he…" at bounding box center [662, 158] width 164 height 284
type textarea "hero.moveRight(1)"
click at [592, 62] on div "# ใช้ arguments กับคำสั่ง move เพื่อเคลื่อนที่ไกลขึ้น hero . moveRight ( 3 ) he…" at bounding box center [662, 165] width 164 height 299
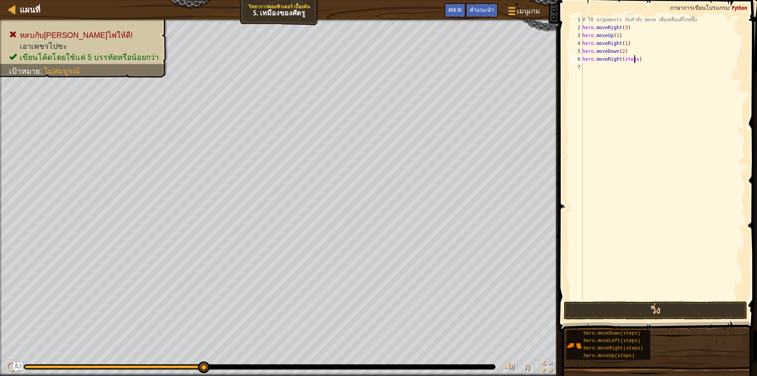
click at [633, 59] on div "# ใช้ arguments กับคำสั่ง move เพื่อเคลื่อนที่ไกลขึ้น hero . moveRight ( 3 ) he…" at bounding box center [662, 165] width 164 height 299
click at [621, 312] on button "วิ่ง" at bounding box center [655, 310] width 183 height 18
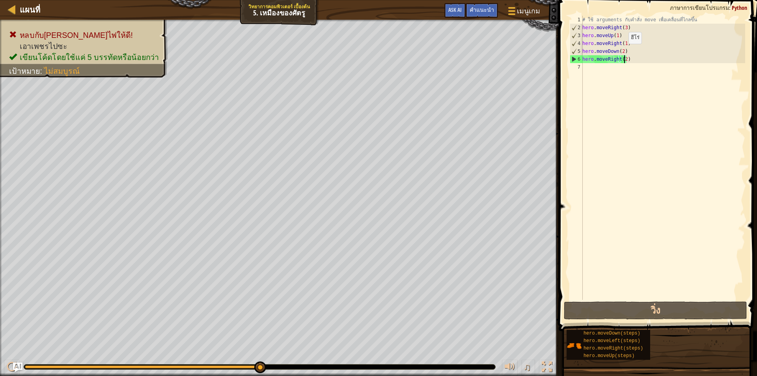
click at [621, 52] on div "# ใช้ arguments กับคำสั่ง move เพื่อเคลื่อนที่ไกลขึ้น hero . moveRight ( 3 ) he…" at bounding box center [662, 165] width 164 height 299
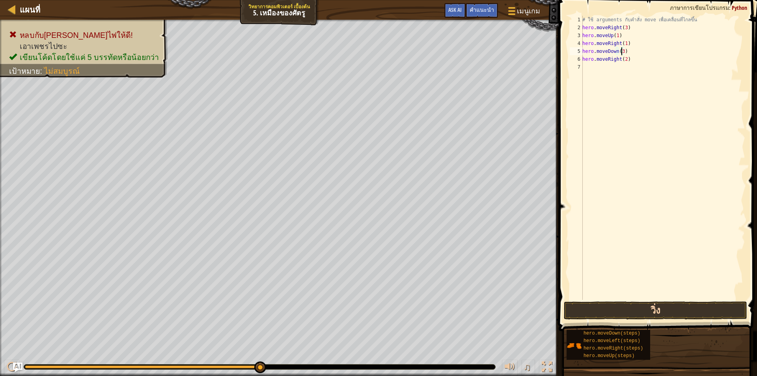
type textarea "hero.moveDown(3)"
click at [645, 311] on button "วิ่ง" at bounding box center [655, 310] width 183 height 18
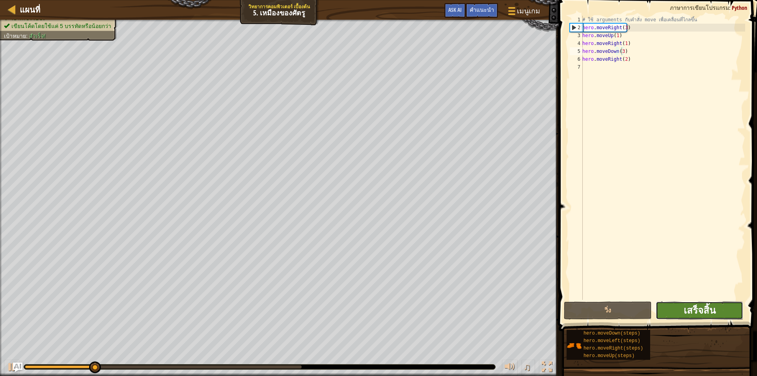
click at [687, 307] on span "เสร็จสิ้น" at bounding box center [699, 309] width 32 height 13
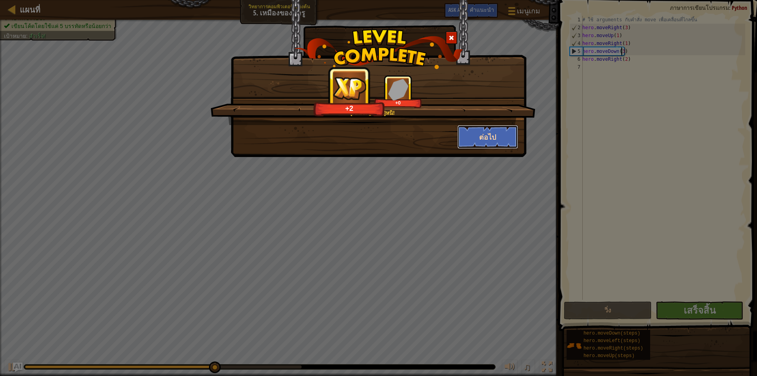
click at [480, 137] on button "ต่อไป" at bounding box center [487, 137] width 61 height 24
